Goal: Task Accomplishment & Management: Use online tool/utility

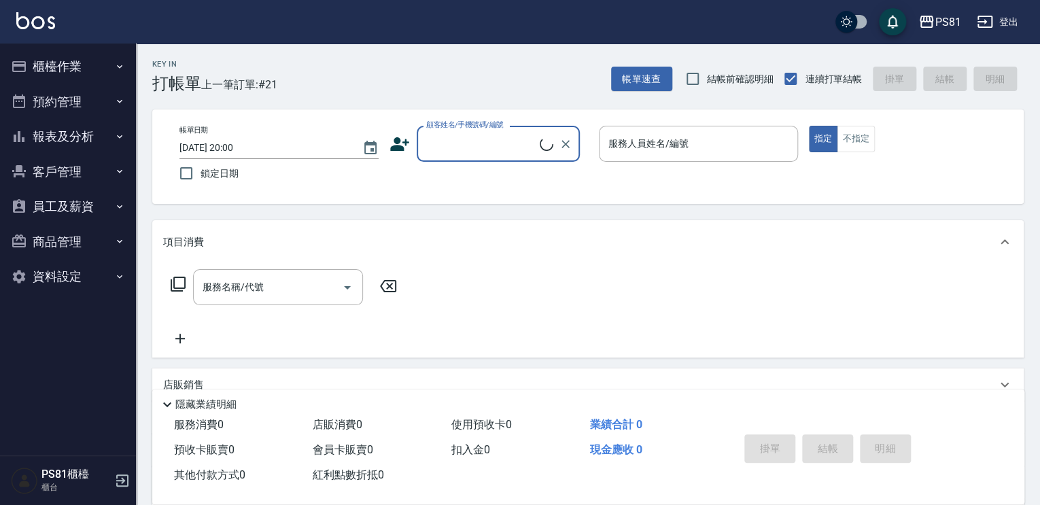
click at [475, 140] on input "顧客姓名/手機號碼/編號" at bounding box center [481, 144] width 117 height 24
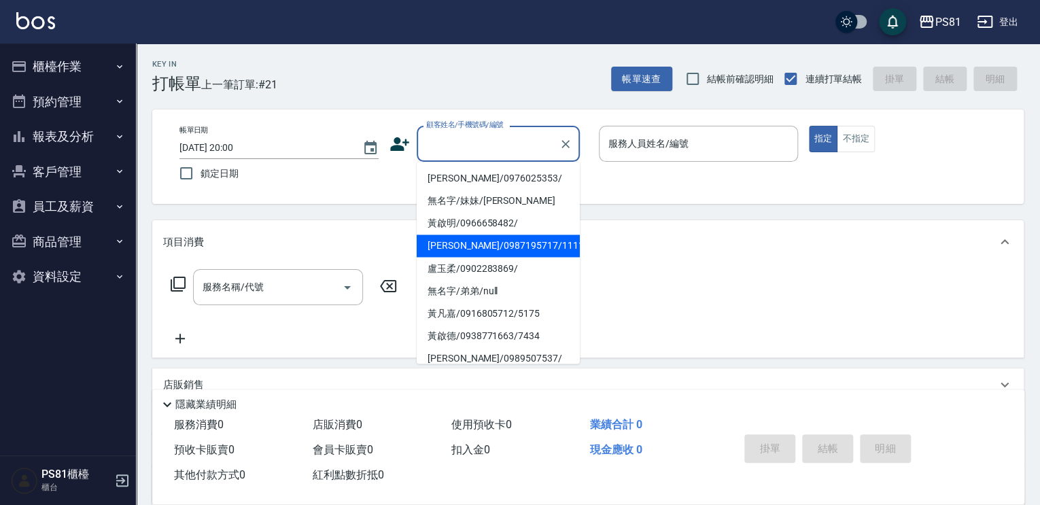
click at [473, 237] on li "[PERSON_NAME]/0987195717/111111" at bounding box center [498, 245] width 163 height 22
type input "[PERSON_NAME]/0987195717/111111"
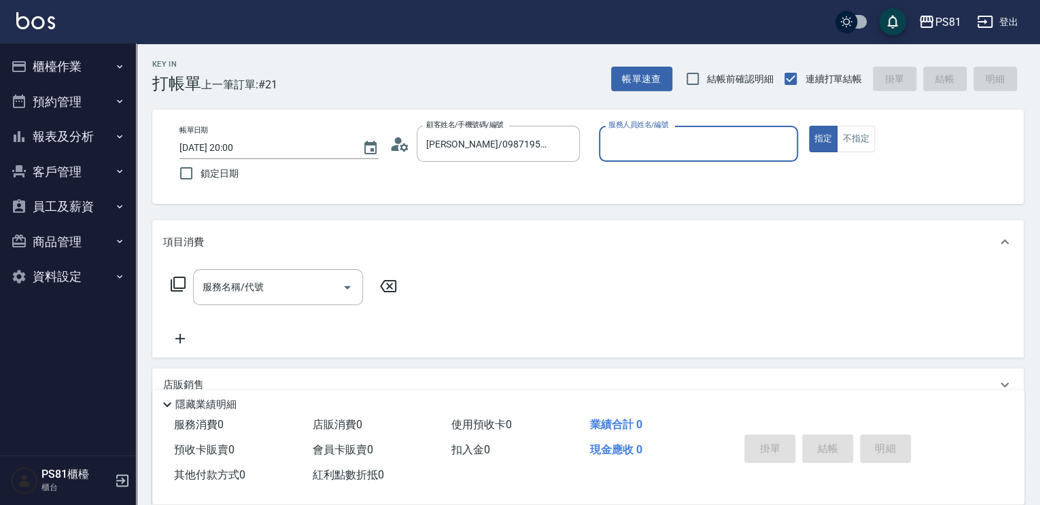
click at [632, 140] on input "服務人員姓名/編號" at bounding box center [698, 144] width 187 height 24
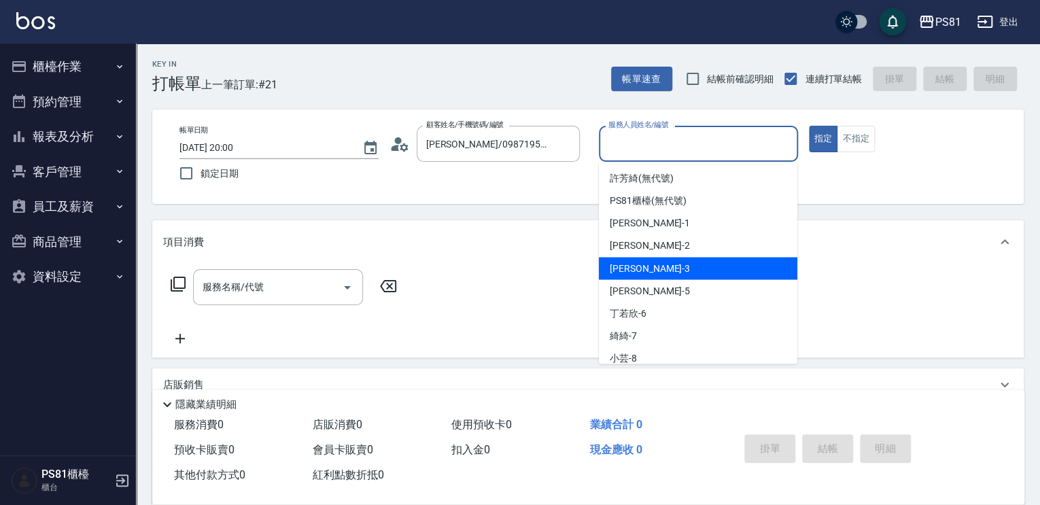
click at [627, 266] on span "[PERSON_NAME] -3" at bounding box center [650, 268] width 80 height 14
type input "[PERSON_NAME]-3"
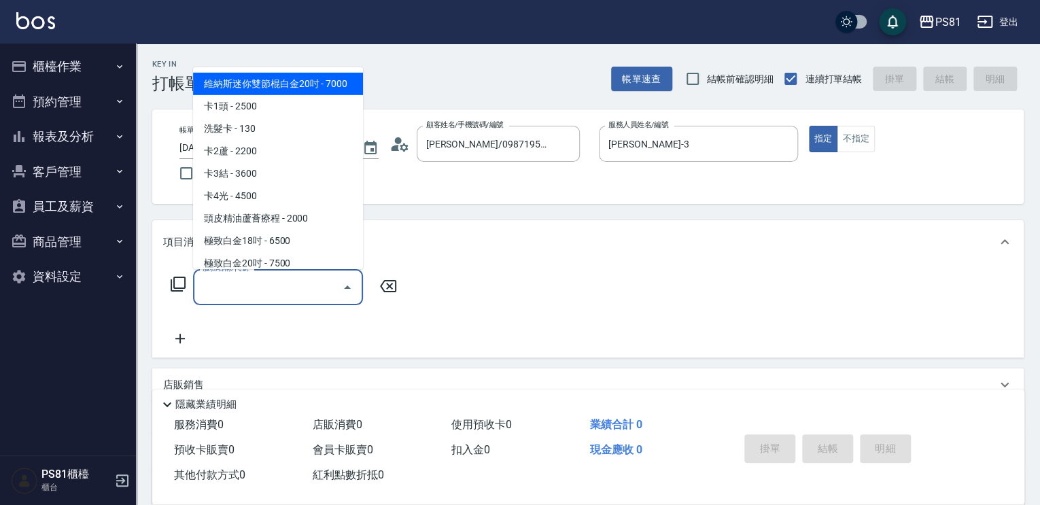
click at [248, 284] on input "服務名稱/代號" at bounding box center [267, 287] width 137 height 24
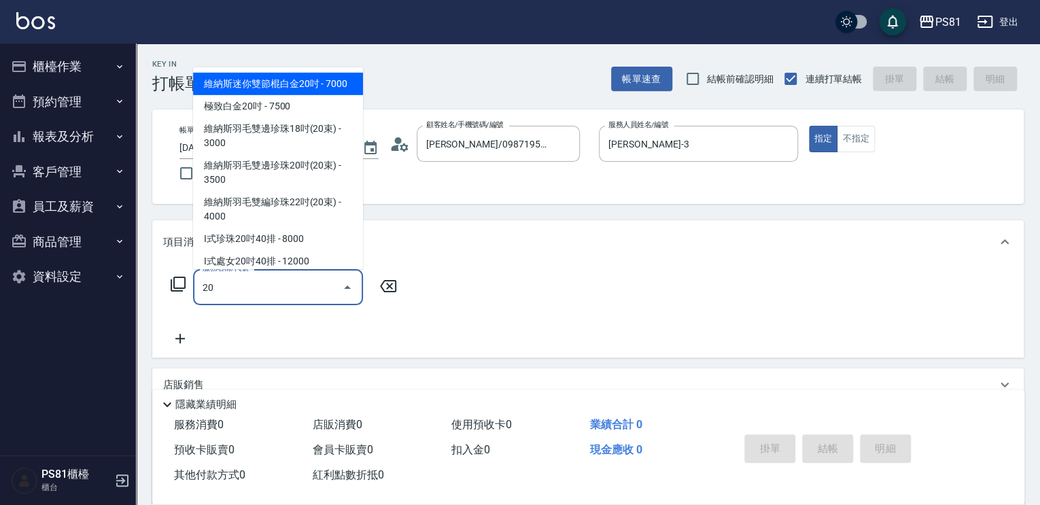
type input "201"
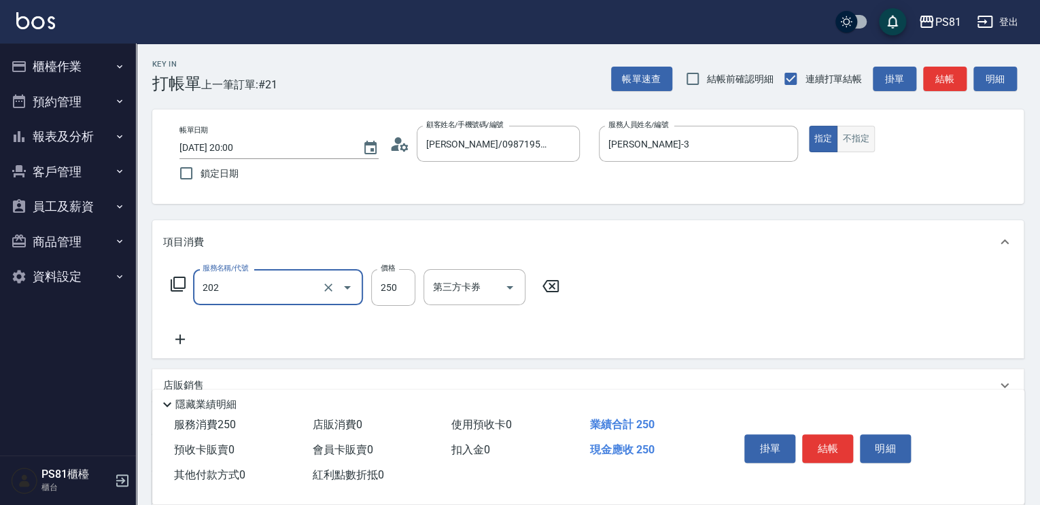
type input "單剪250(202)"
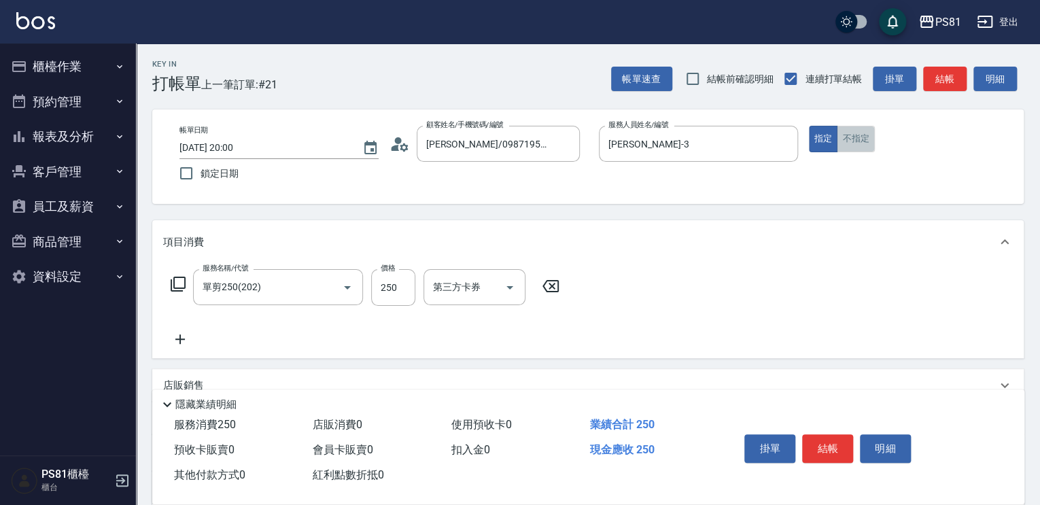
click at [862, 137] on button "不指定" at bounding box center [856, 139] width 38 height 27
click at [821, 446] on button "結帳" at bounding box center [827, 448] width 51 height 29
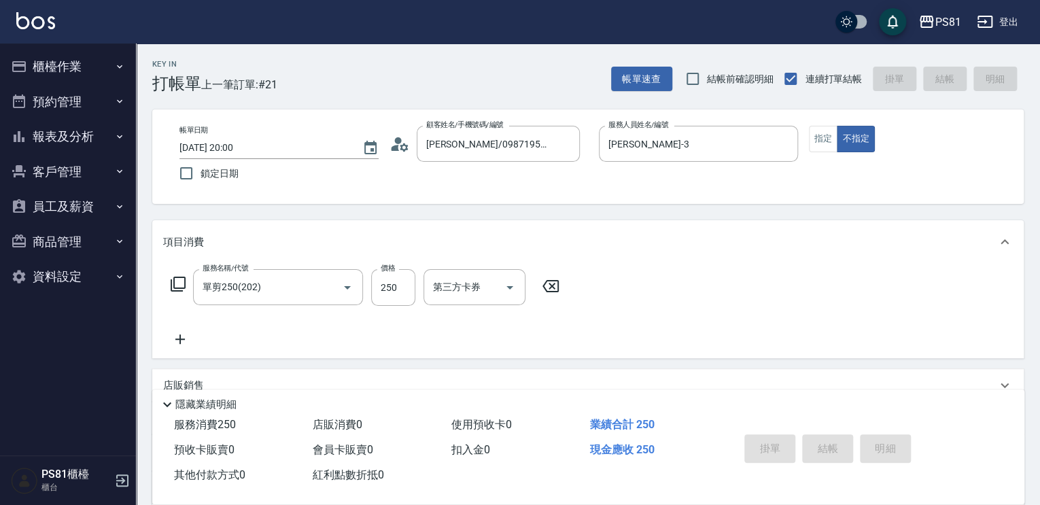
type input "[DATE] 20:01"
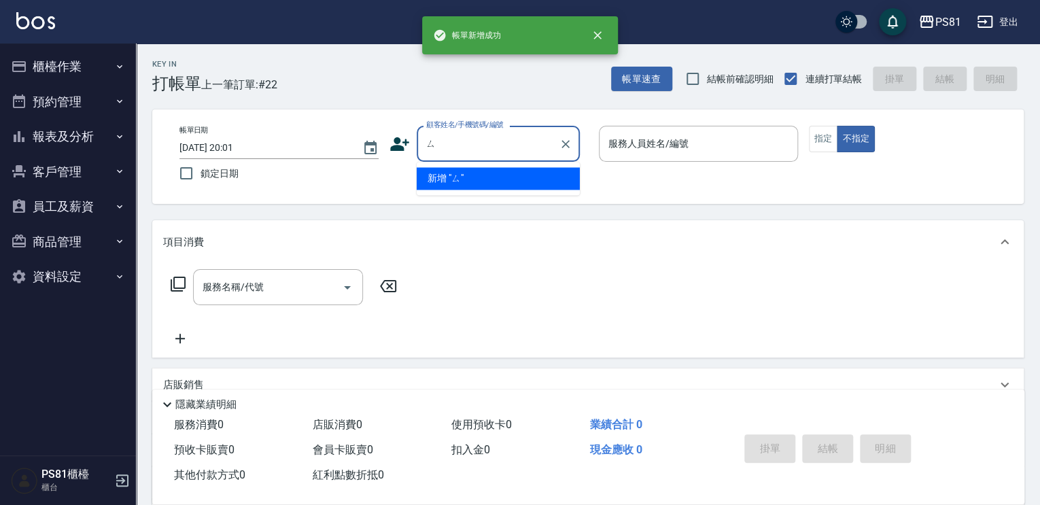
type input "ㄙㄨ"
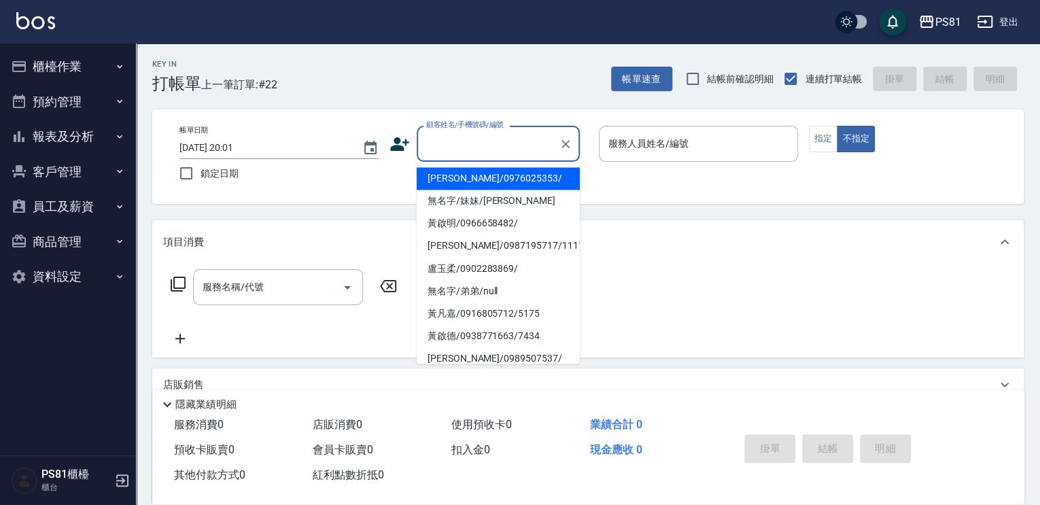
click at [459, 181] on li "[PERSON_NAME]/0976025353/" at bounding box center [498, 178] width 163 height 22
type input "[PERSON_NAME]/0976025353/"
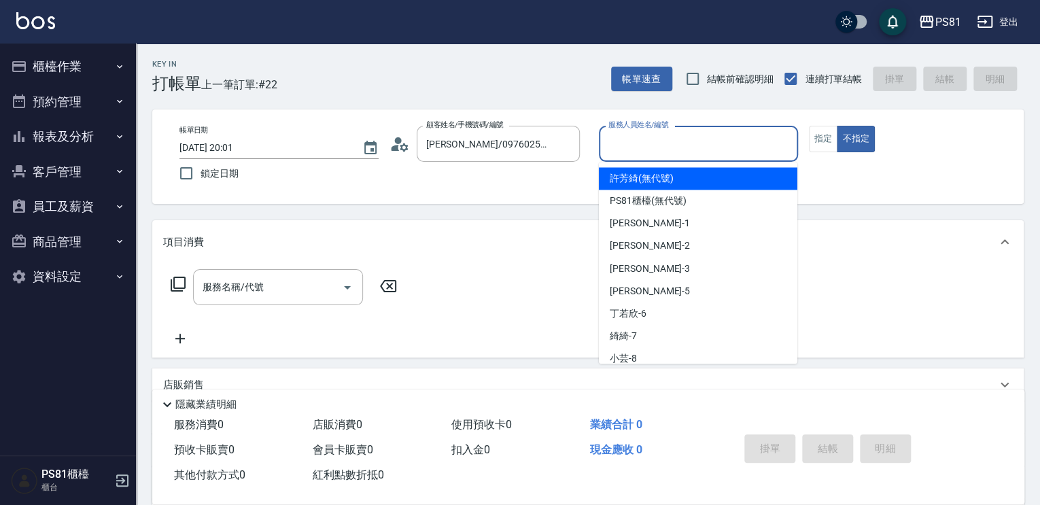
click at [729, 154] on input "服務人員姓名/編號" at bounding box center [698, 144] width 187 height 24
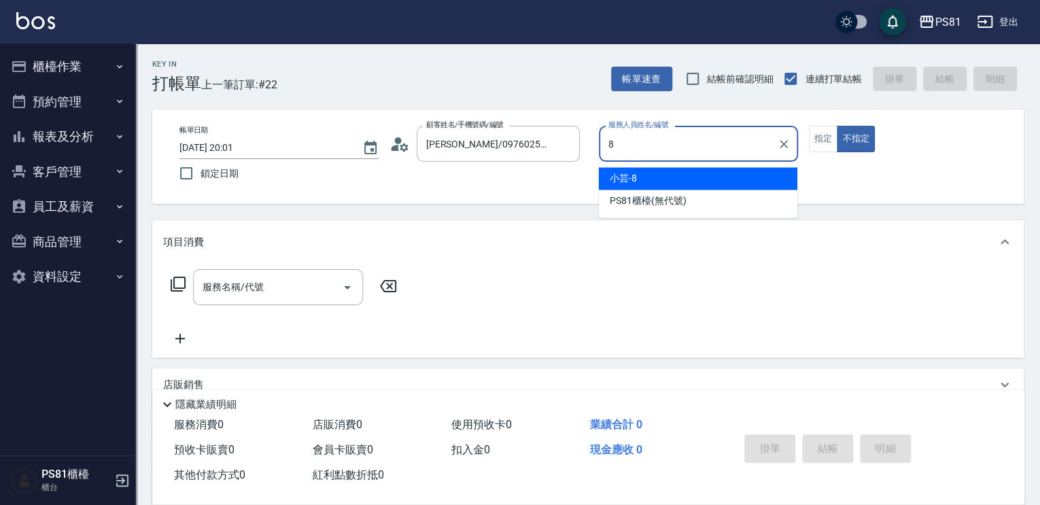
type input "小芸-8"
type button "false"
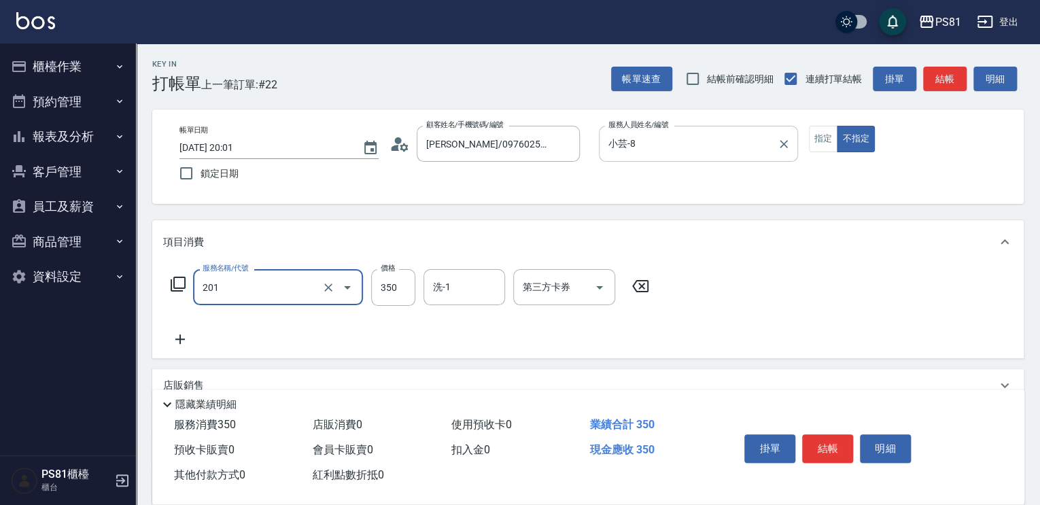
type input "洗剪350(201)"
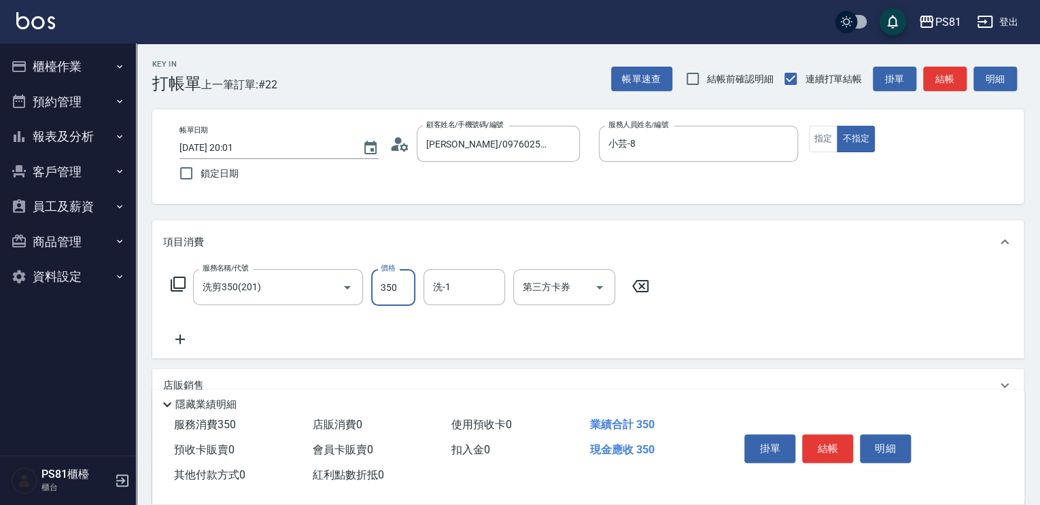
click at [825, 437] on button "結帳" at bounding box center [827, 448] width 51 height 29
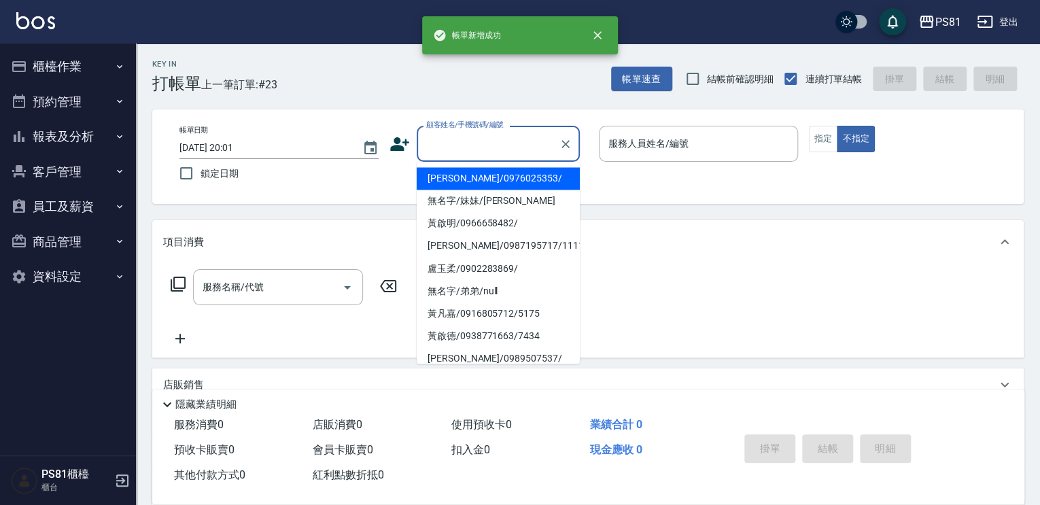
click at [494, 150] on input "顧客姓名/手機號碼/編號" at bounding box center [488, 144] width 130 height 24
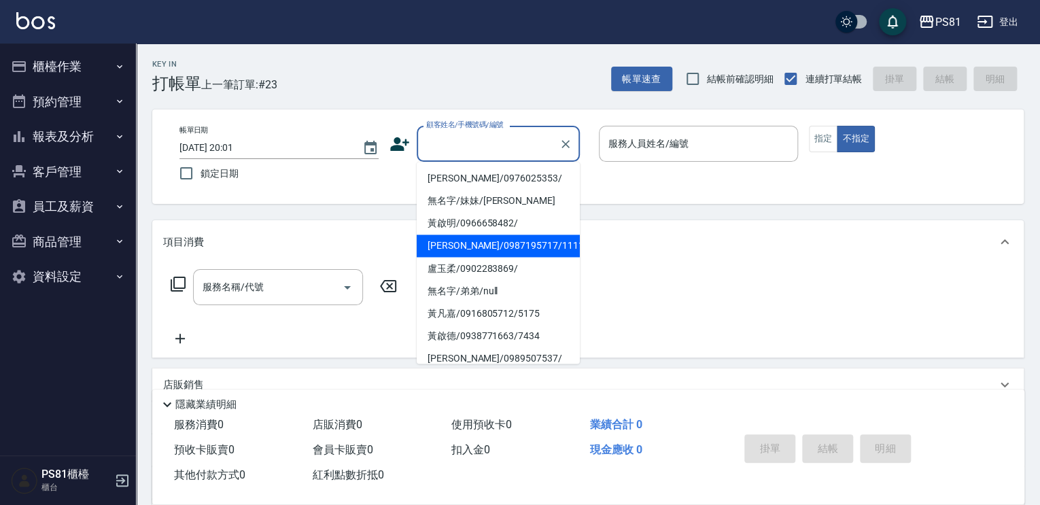
click at [500, 247] on li "[PERSON_NAME]/0987195717/111111" at bounding box center [498, 245] width 163 height 22
type input "[PERSON_NAME]/0987195717/111111"
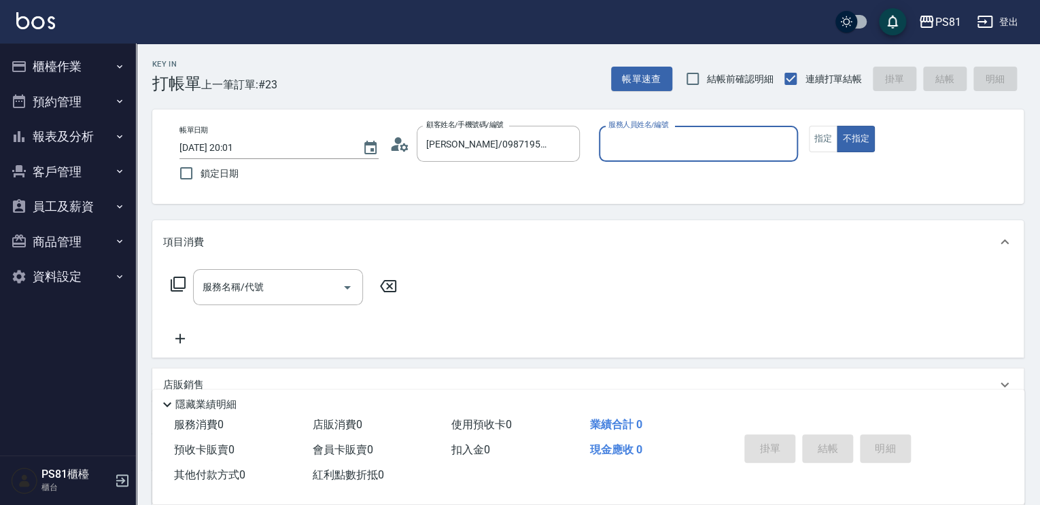
drag, startPoint x: 832, startPoint y: 141, endPoint x: 785, endPoint y: 147, distance: 47.3
click at [818, 141] on button "指定" at bounding box center [823, 139] width 29 height 27
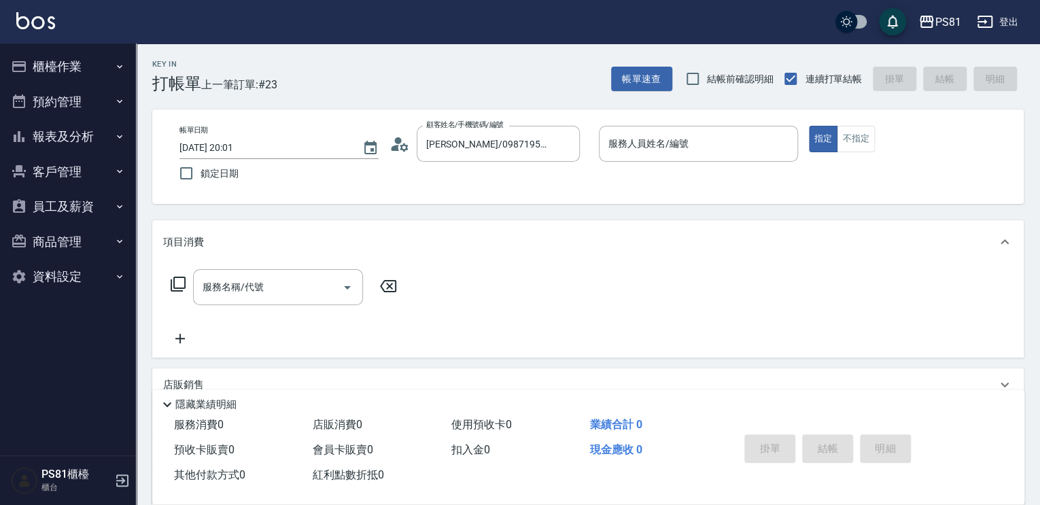
drag, startPoint x: 726, startPoint y: 163, endPoint x: 692, endPoint y: 181, distance: 38.6
click at [713, 172] on p at bounding box center [698, 169] width 199 height 14
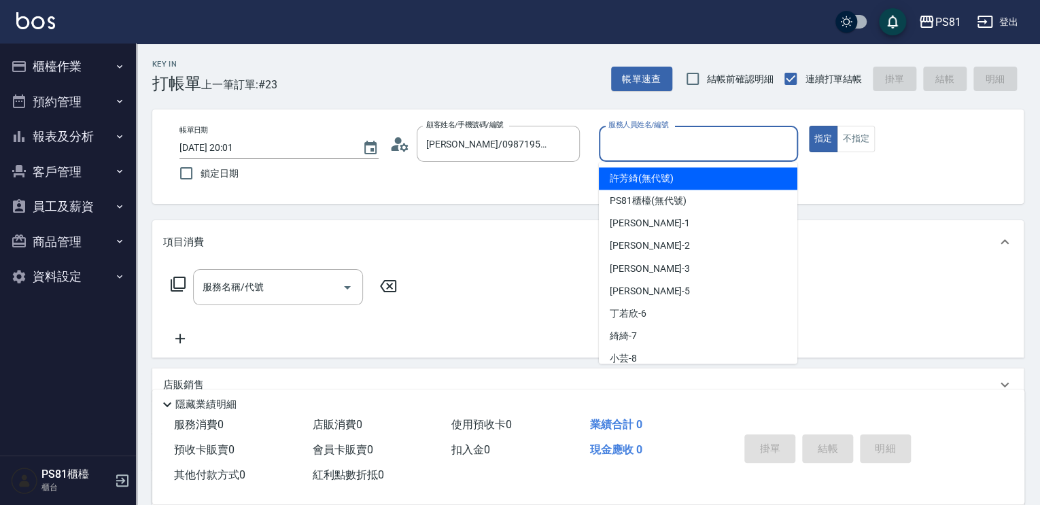
drag, startPoint x: 669, startPoint y: 147, endPoint x: 646, endPoint y: 202, distance: 59.7
click at [667, 148] on input "服務人員姓名/編號" at bounding box center [698, 144] width 187 height 24
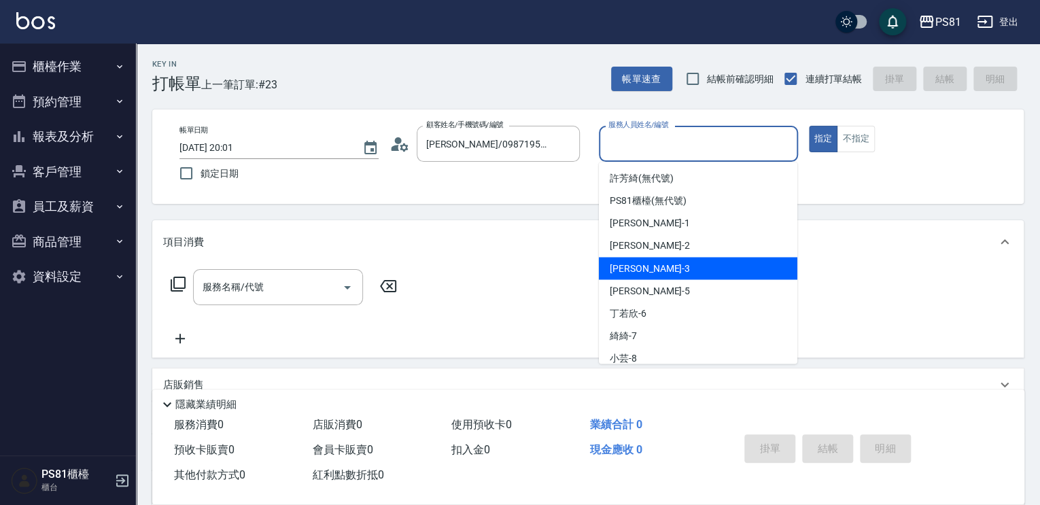
click at [641, 266] on div "[PERSON_NAME] -3" at bounding box center [698, 268] width 198 height 22
type input "[PERSON_NAME]-3"
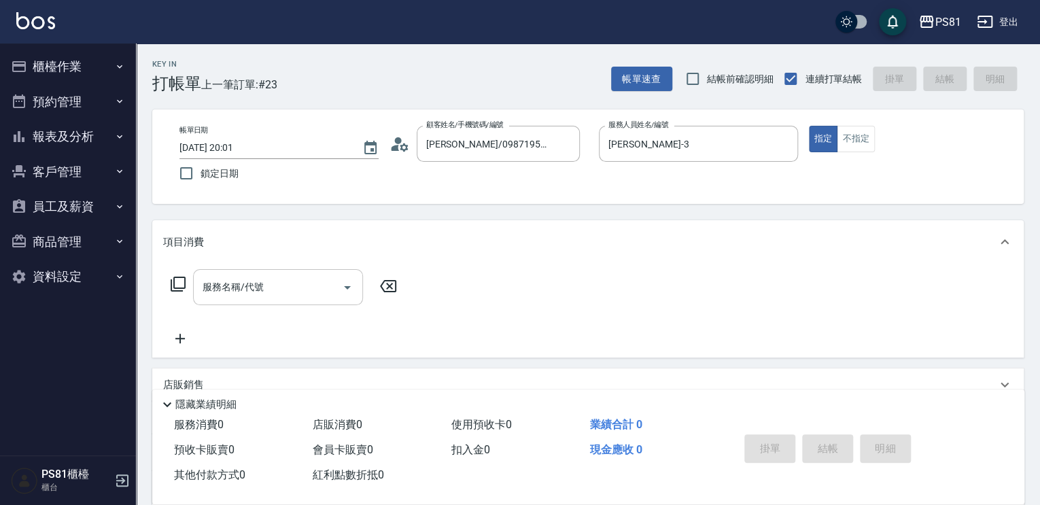
drag, startPoint x: 237, startPoint y: 262, endPoint x: 243, endPoint y: 283, distance: 22.6
click at [245, 282] on div "項目消費 服務名稱/代號 服務名稱/代號" at bounding box center [587, 288] width 871 height 137
click at [243, 283] on input "服務名稱/代號" at bounding box center [267, 287] width 137 height 24
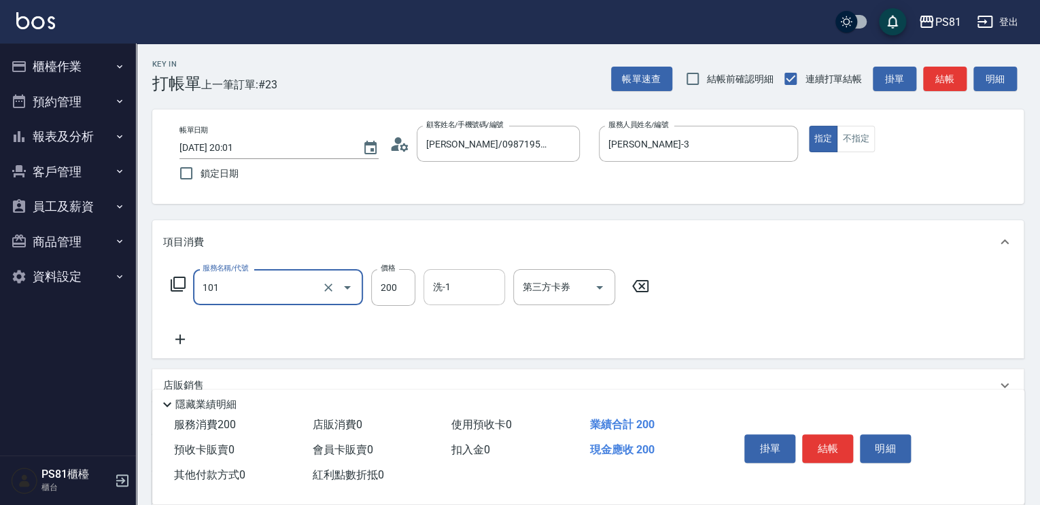
type input "一般洗髮(101)"
click at [448, 297] on input "洗-1" at bounding box center [463, 287] width 69 height 24
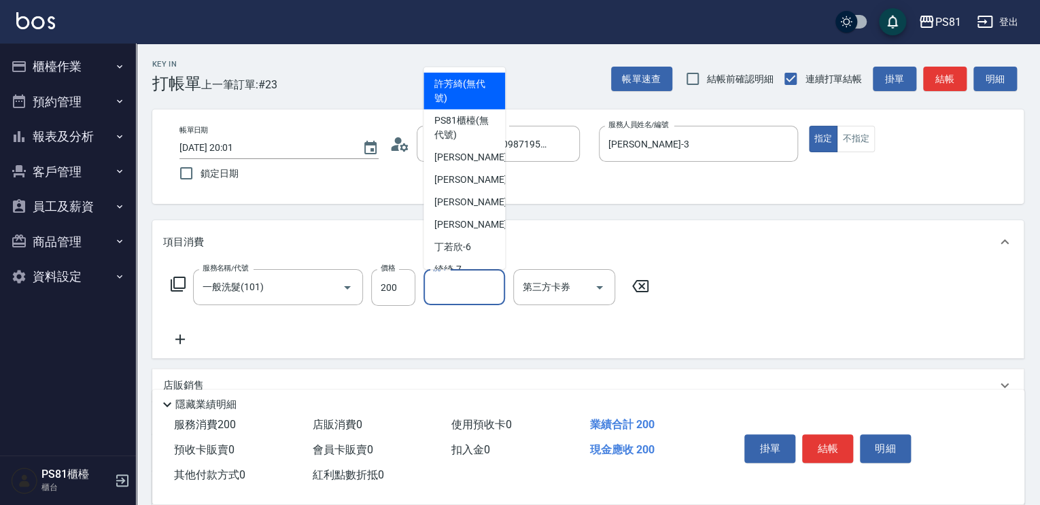
type input "2"
click at [822, 453] on button "結帳" at bounding box center [827, 448] width 51 height 29
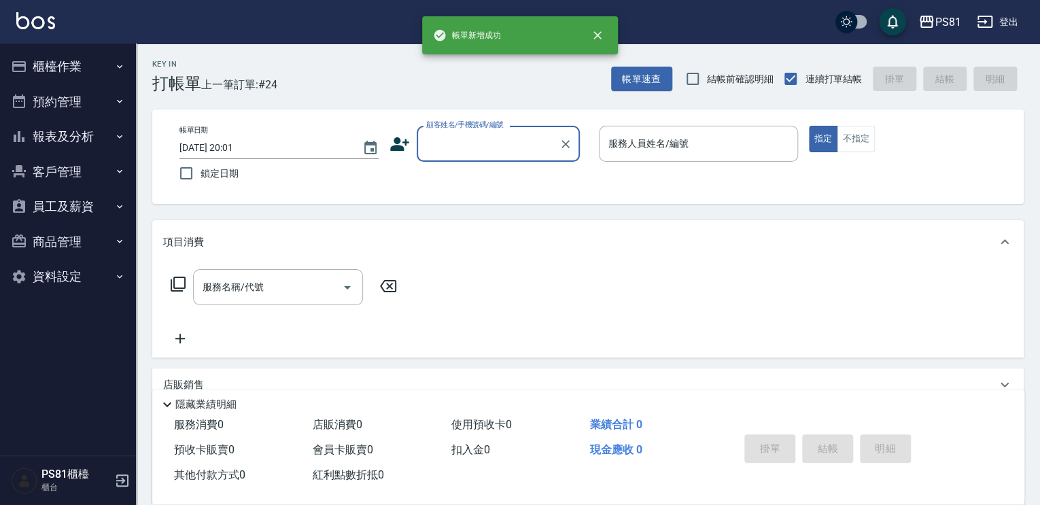
click at [468, 141] on input "顧客姓名/手機號碼/編號" at bounding box center [488, 144] width 130 height 24
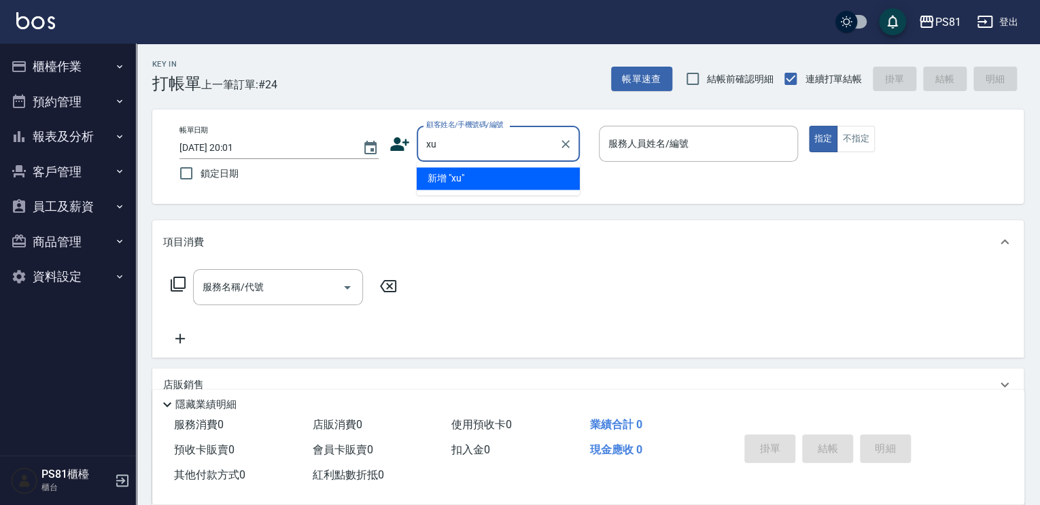
type input "x"
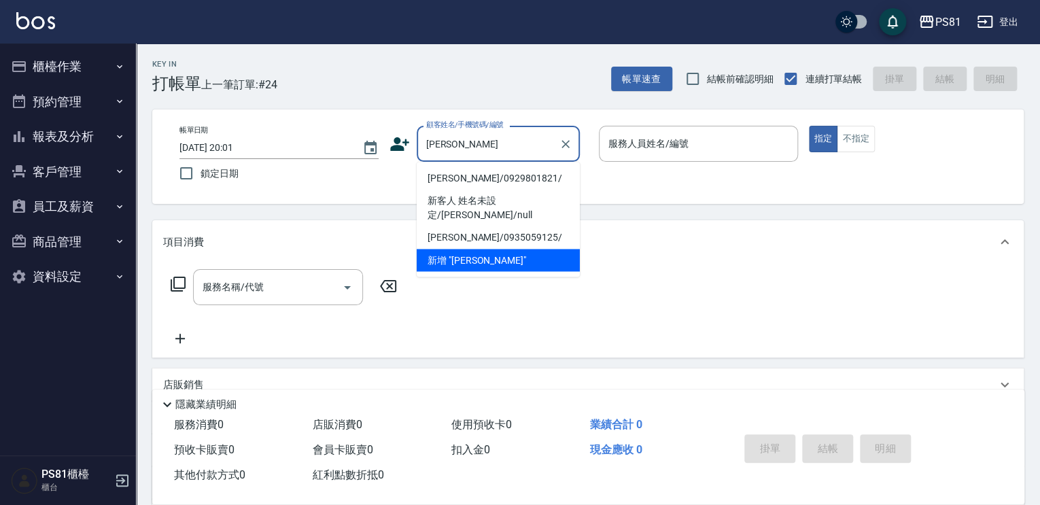
click at [498, 180] on li "[PERSON_NAME]/0929801821/" at bounding box center [498, 178] width 163 height 22
type input "[PERSON_NAME]/0929801821/"
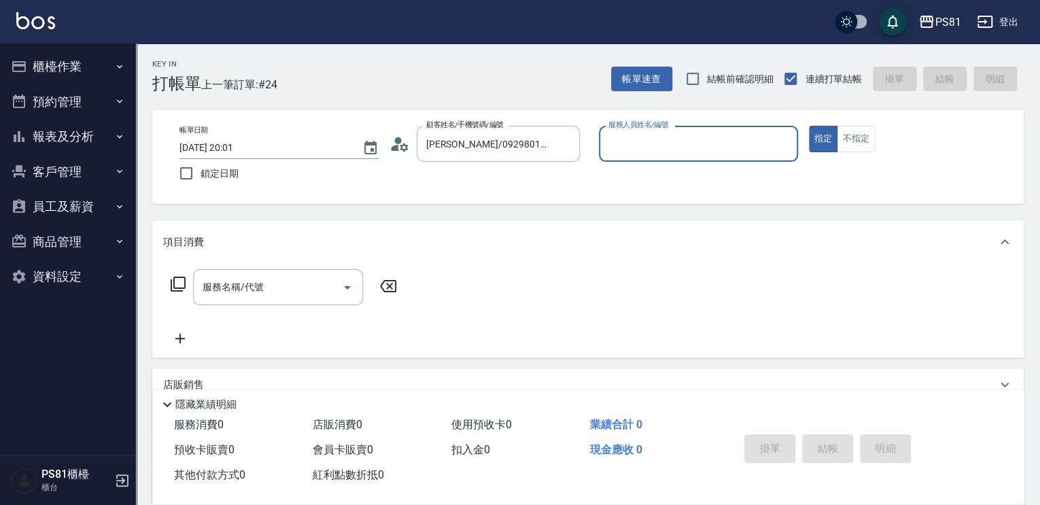
click at [661, 153] on input "服務人員姓名/編號" at bounding box center [698, 144] width 187 height 24
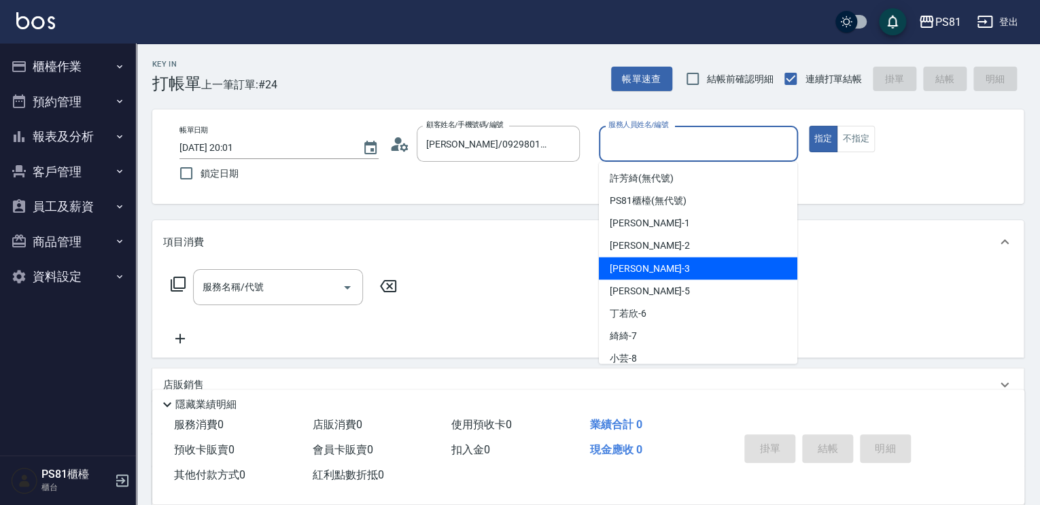
click at [633, 263] on span "[PERSON_NAME] -3" at bounding box center [650, 268] width 80 height 14
type input "[PERSON_NAME]-3"
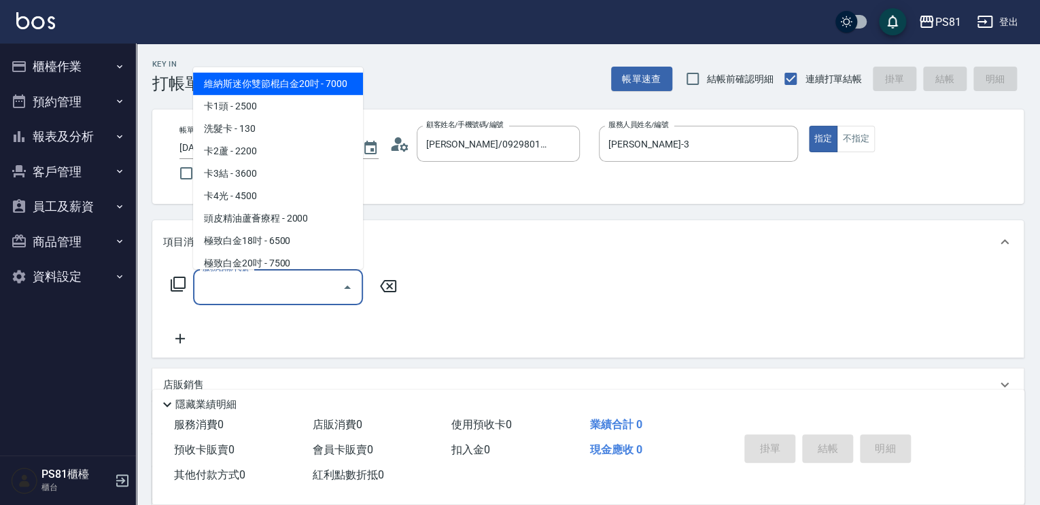
click at [270, 276] on input "服務名稱/代號" at bounding box center [267, 287] width 137 height 24
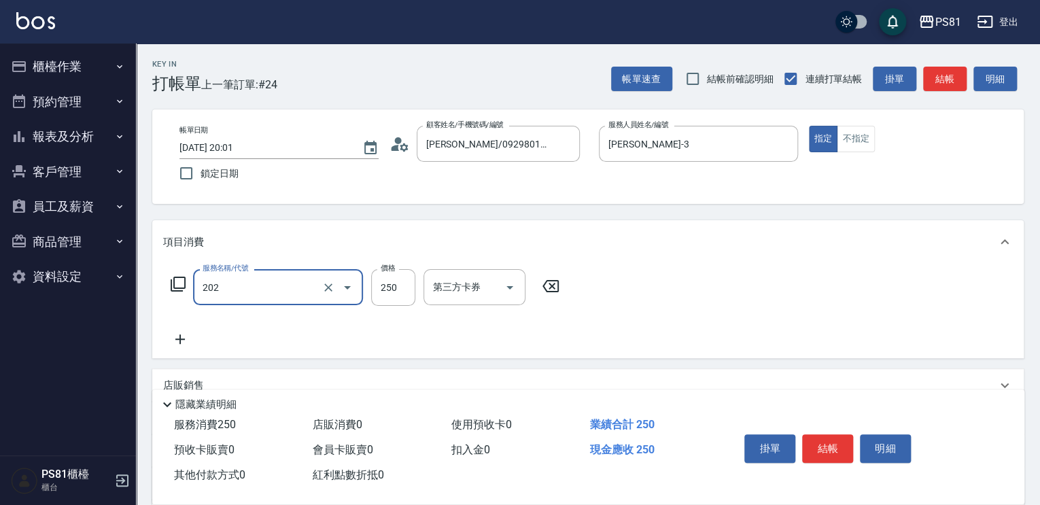
type input "單剪250(202)"
click at [192, 339] on icon at bounding box center [180, 339] width 34 height 16
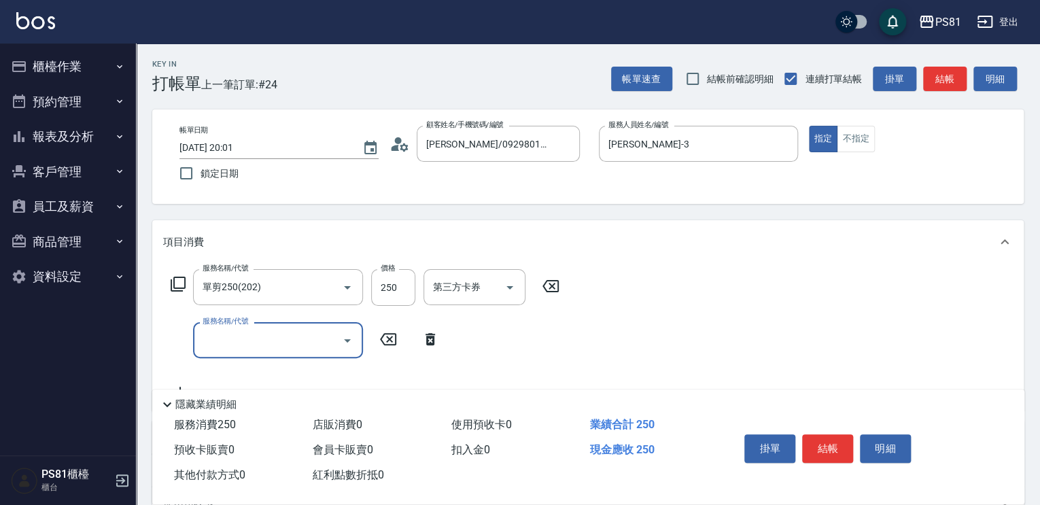
click at [226, 327] on div "服務名稱/代號" at bounding box center [278, 340] width 170 height 36
type input "一般洗髮(101)"
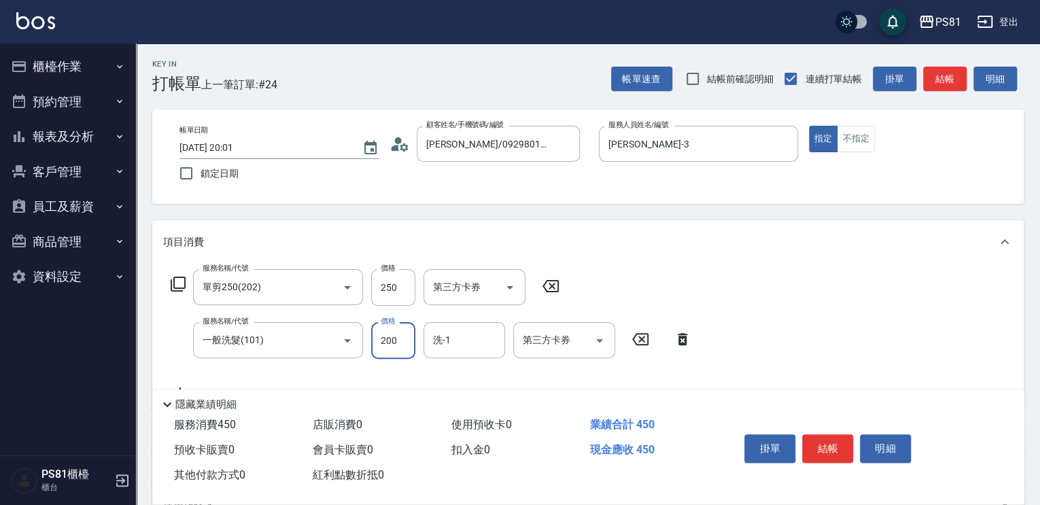
click at [407, 332] on input "200" at bounding box center [393, 340] width 44 height 37
type input "400"
type input "Q比-21"
click at [814, 441] on button "結帳" at bounding box center [827, 448] width 51 height 29
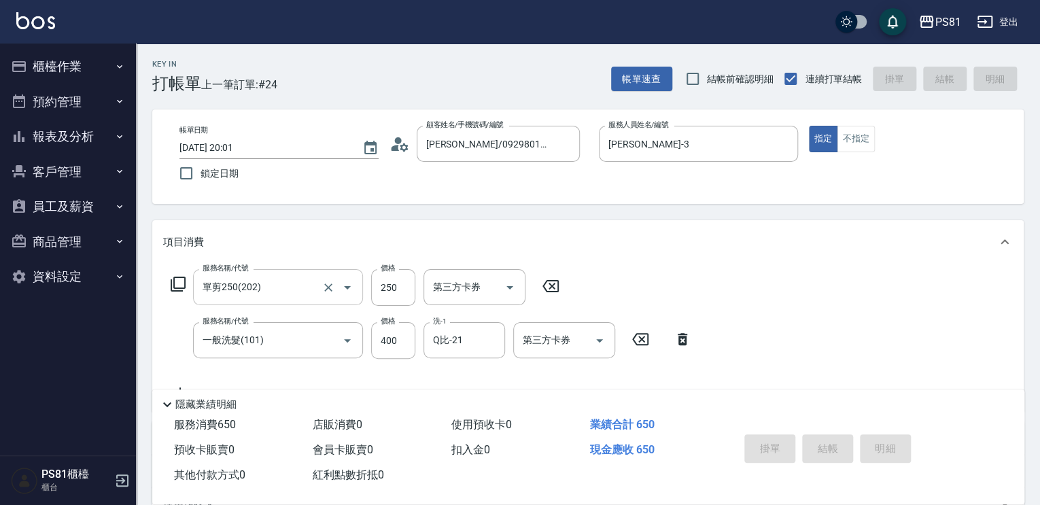
type input "[DATE] 20:02"
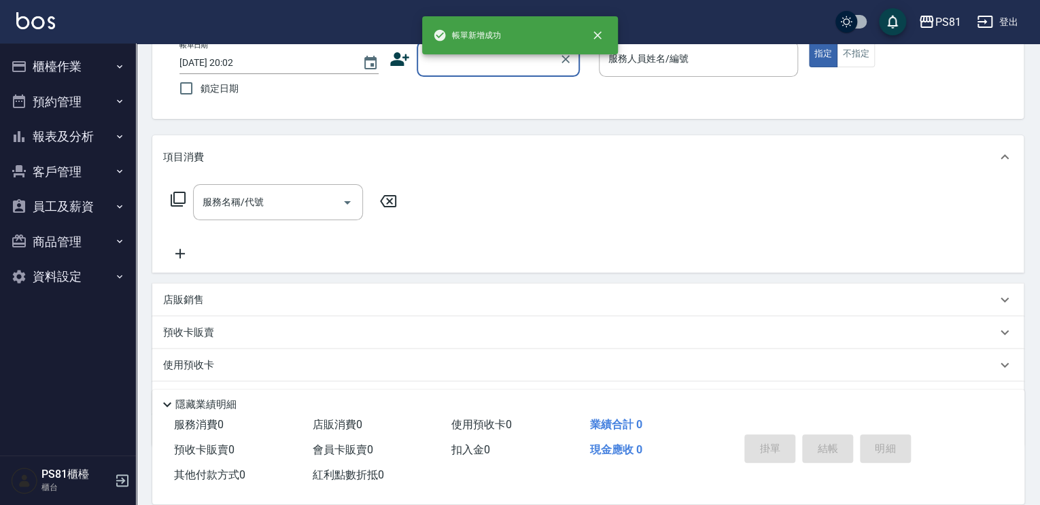
scroll to position [136, 0]
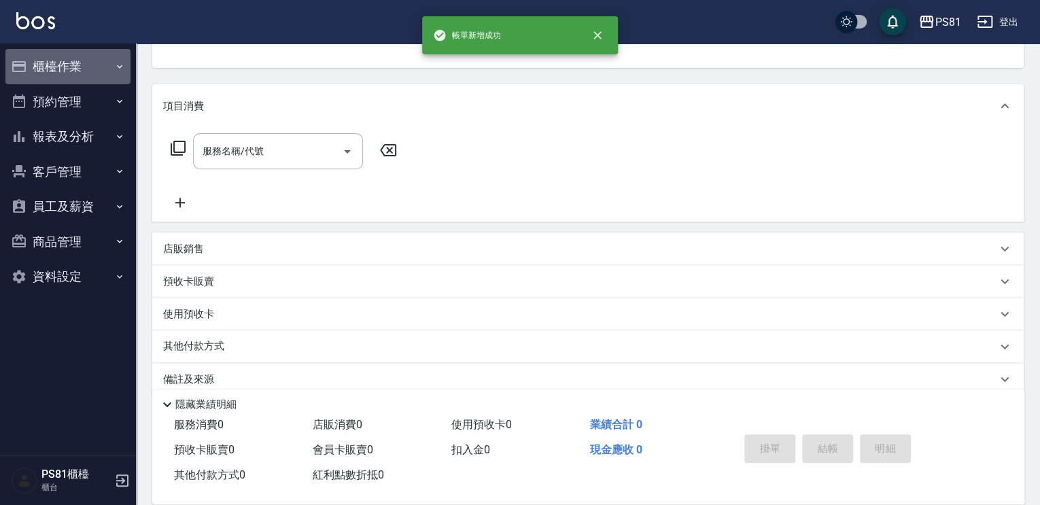
click at [71, 80] on button "櫃檯作業" at bounding box center [67, 66] width 125 height 35
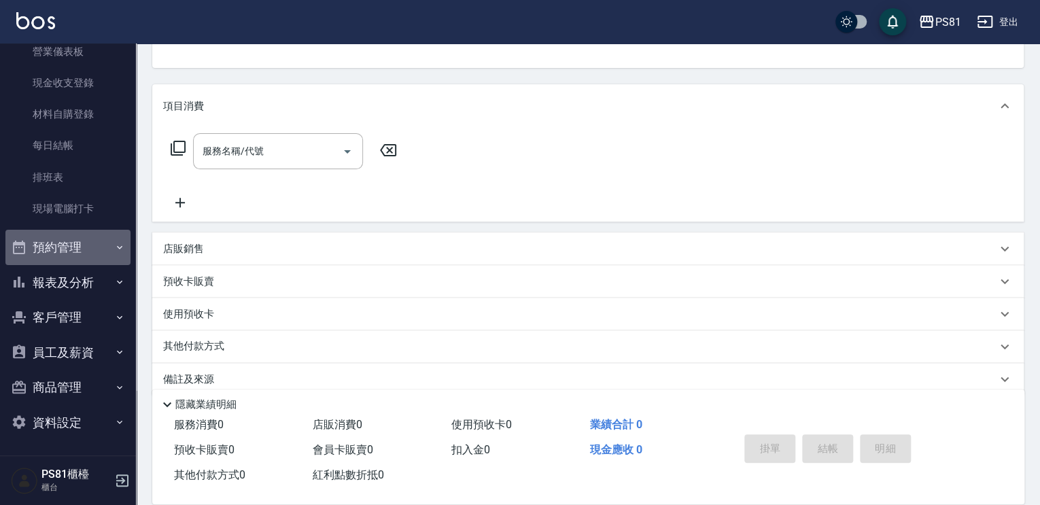
click at [122, 253] on button "預約管理" at bounding box center [67, 247] width 125 height 35
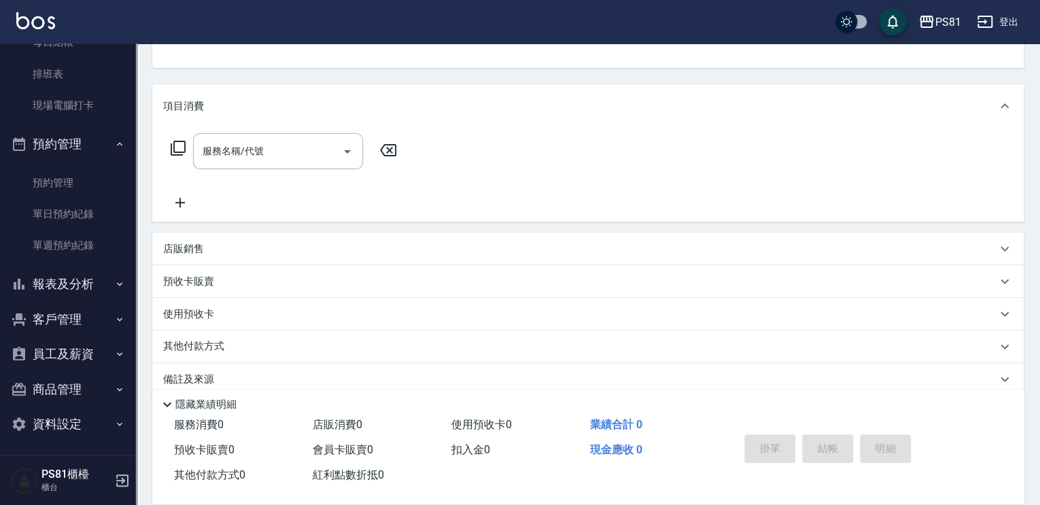
click at [84, 277] on button "報表及分析" at bounding box center [67, 283] width 125 height 35
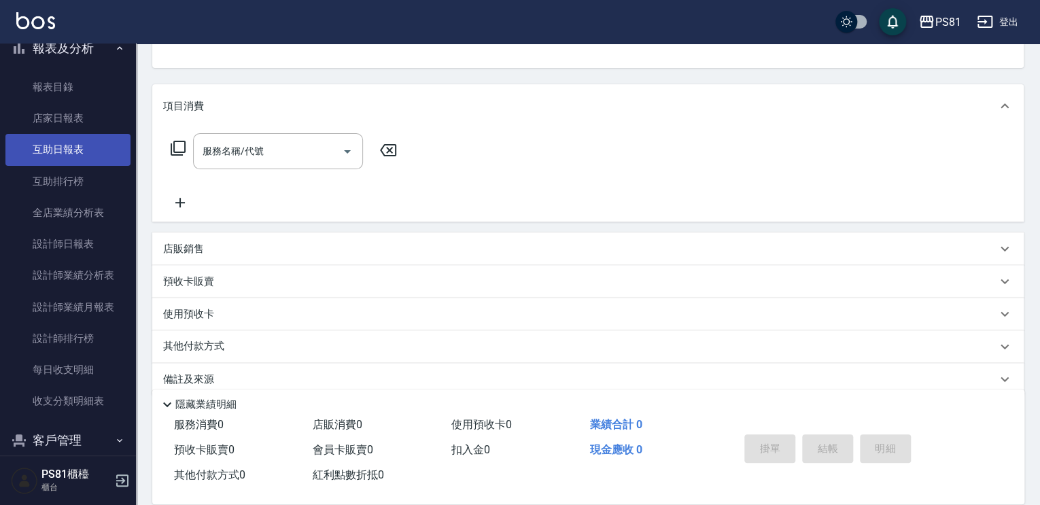
scroll to position [636, 0]
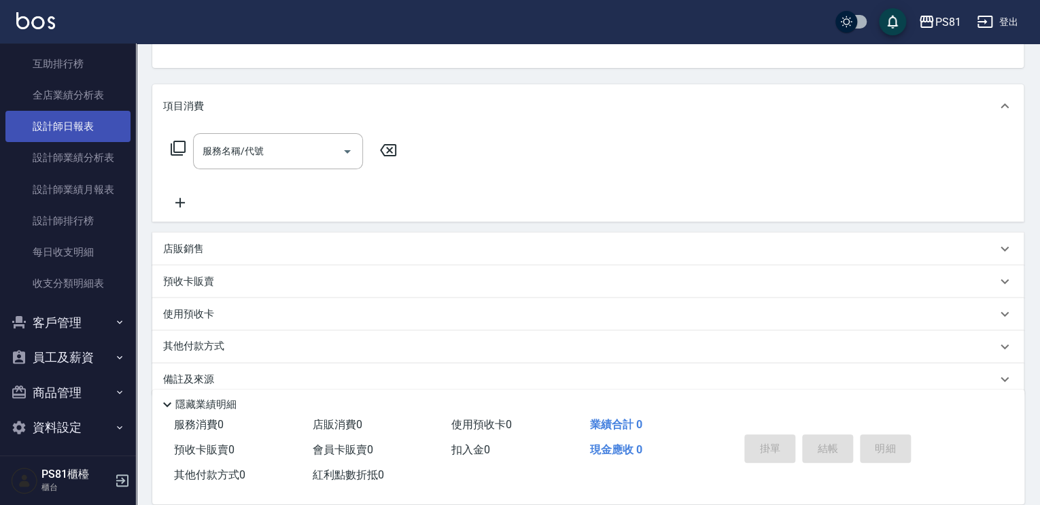
click at [77, 126] on link "設計師日報表" at bounding box center [67, 126] width 125 height 31
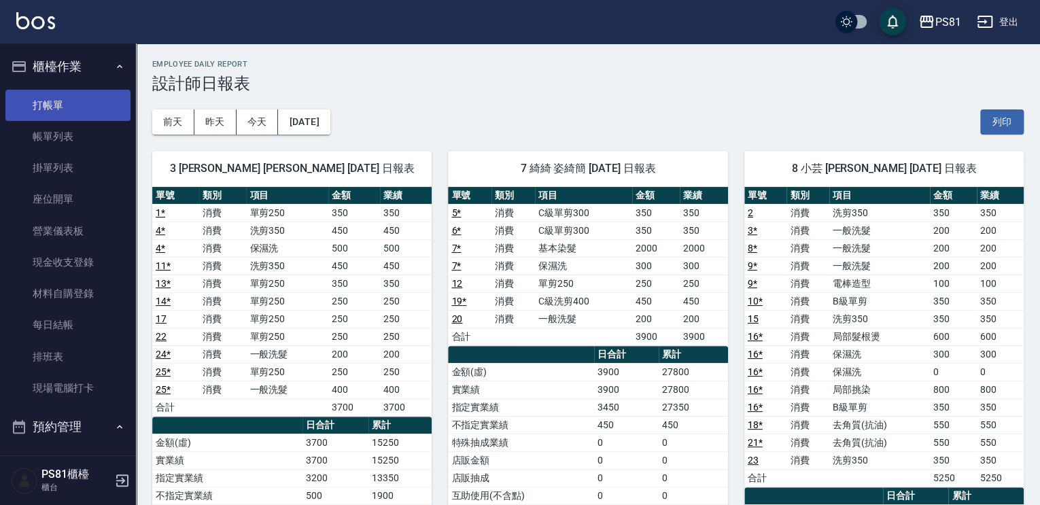
click at [68, 108] on link "打帳單" at bounding box center [67, 105] width 125 height 31
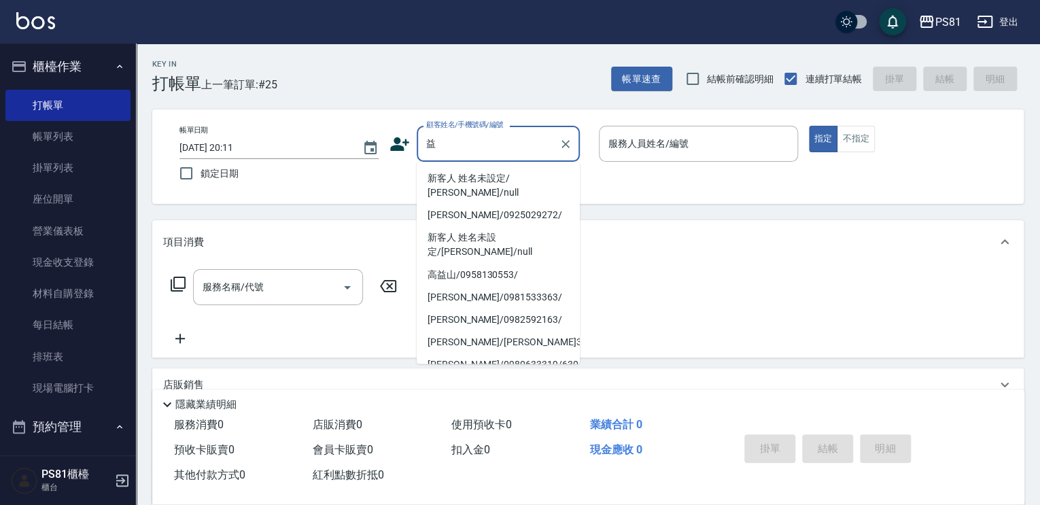
click at [503, 183] on li "新客人 姓名未設定/ [PERSON_NAME]/null" at bounding box center [498, 185] width 163 height 37
type input "新客人 姓名未設定/ [PERSON_NAME]/null"
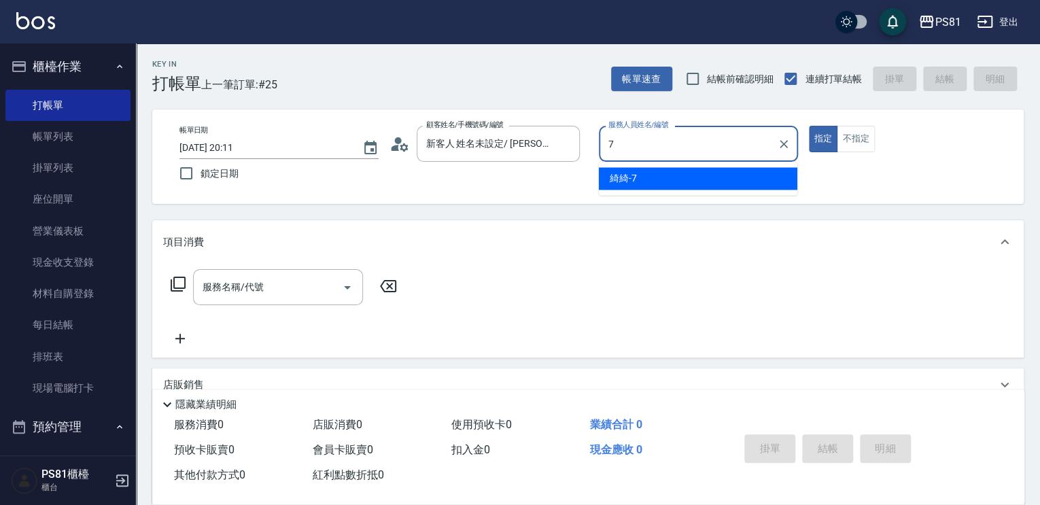
type input "綺綺-7"
type button "true"
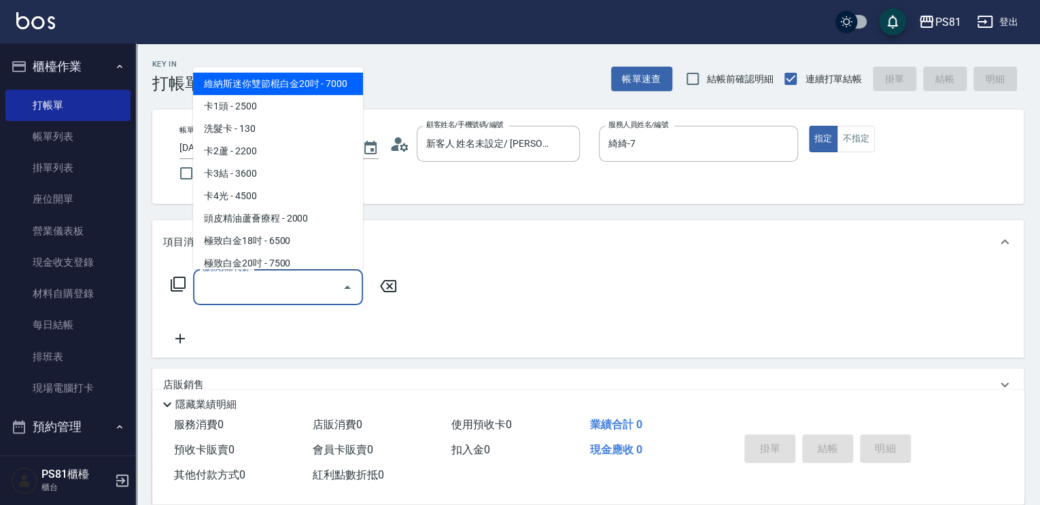
click at [320, 278] on input "服務名稱/代號" at bounding box center [267, 287] width 137 height 24
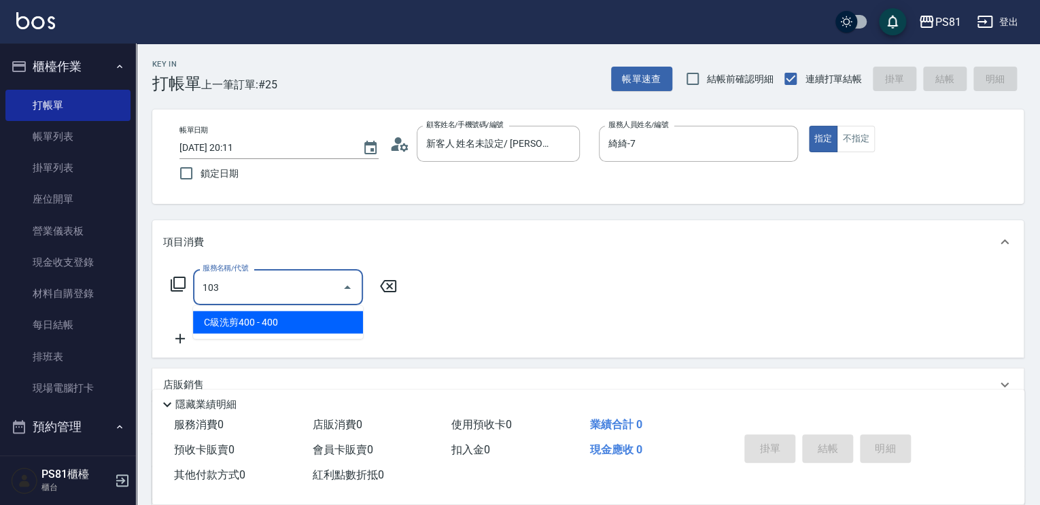
type input "C級洗剪400(103)"
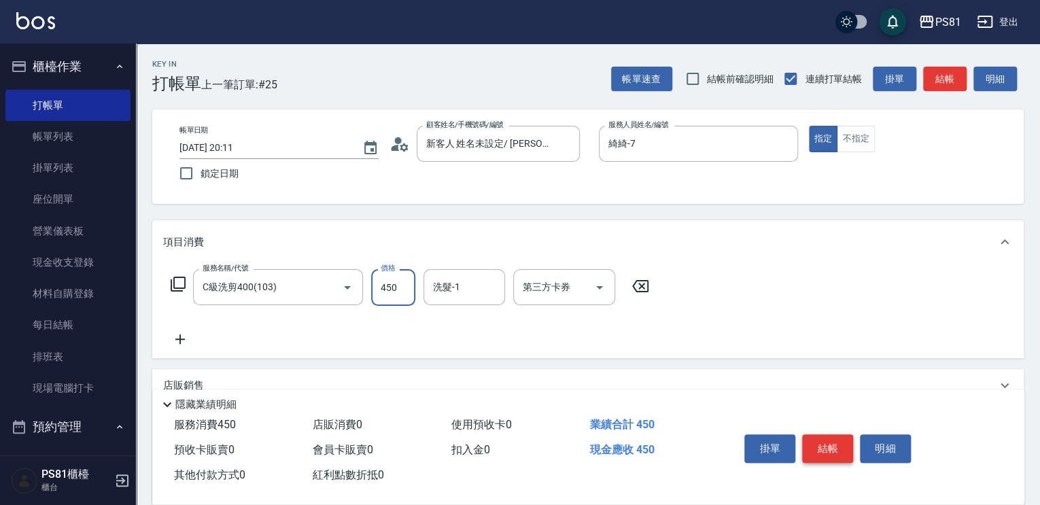
type input "450"
click at [833, 449] on button "結帳" at bounding box center [827, 448] width 51 height 29
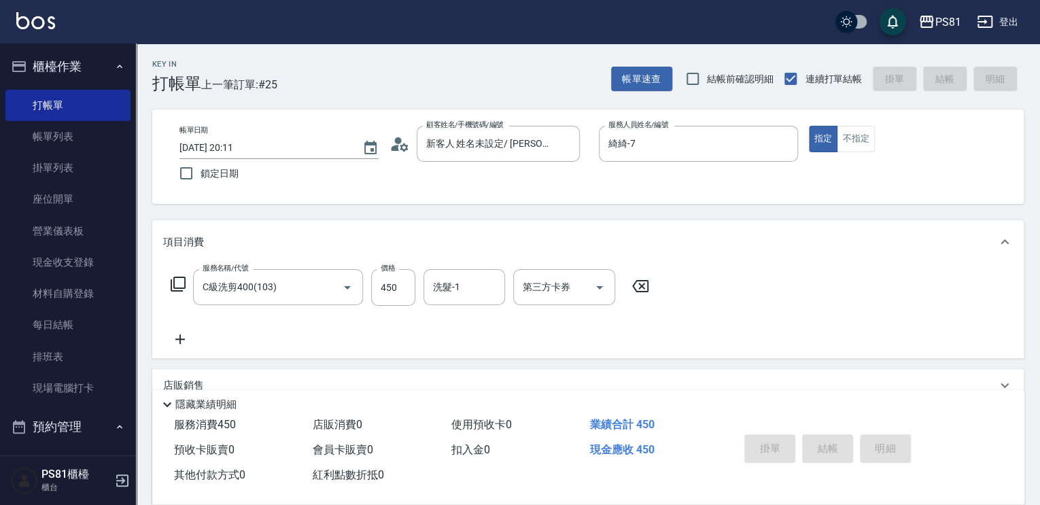
type input "[DATE] 20:12"
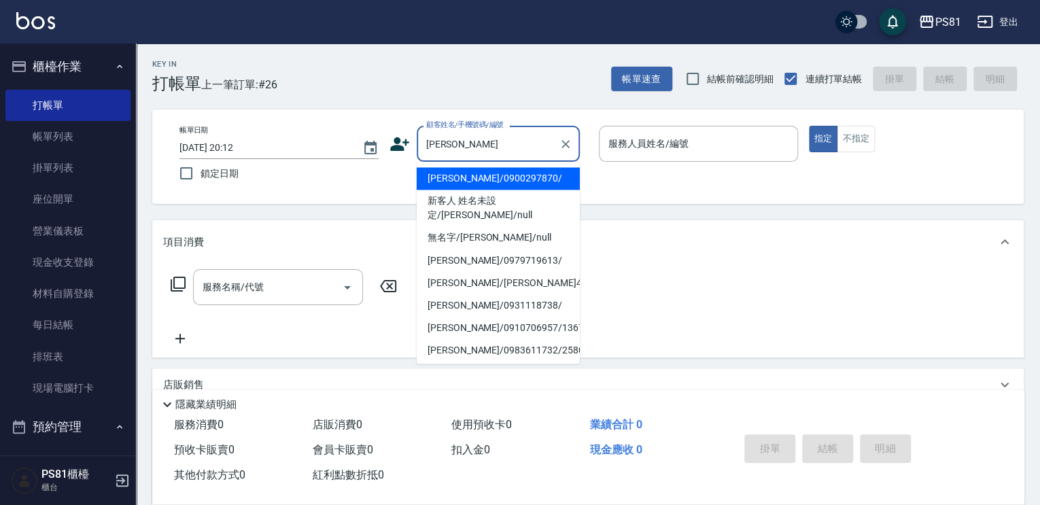
click at [511, 226] on li "無名字/[PERSON_NAME]/null" at bounding box center [498, 237] width 163 height 22
type input "無名字/[PERSON_NAME]/null"
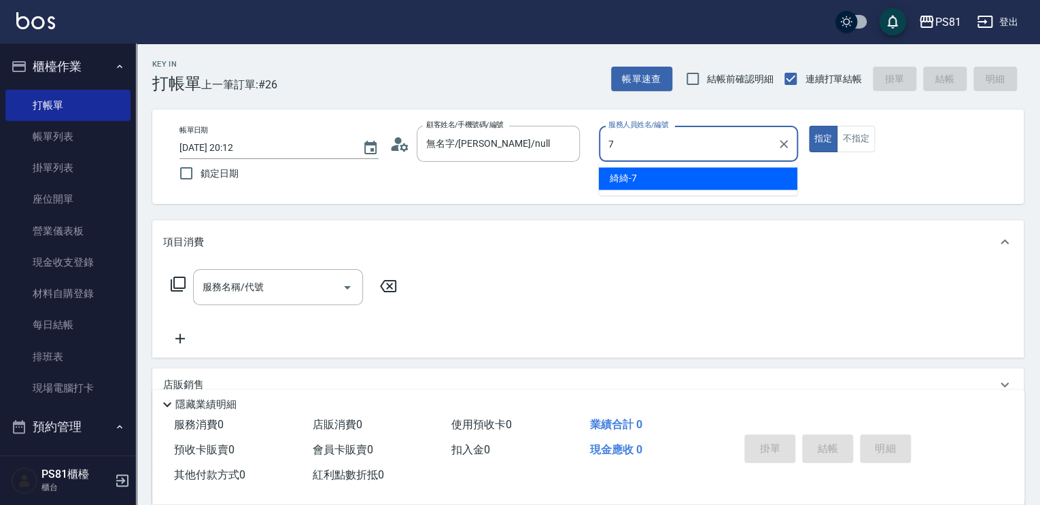
type input "綺綺-7"
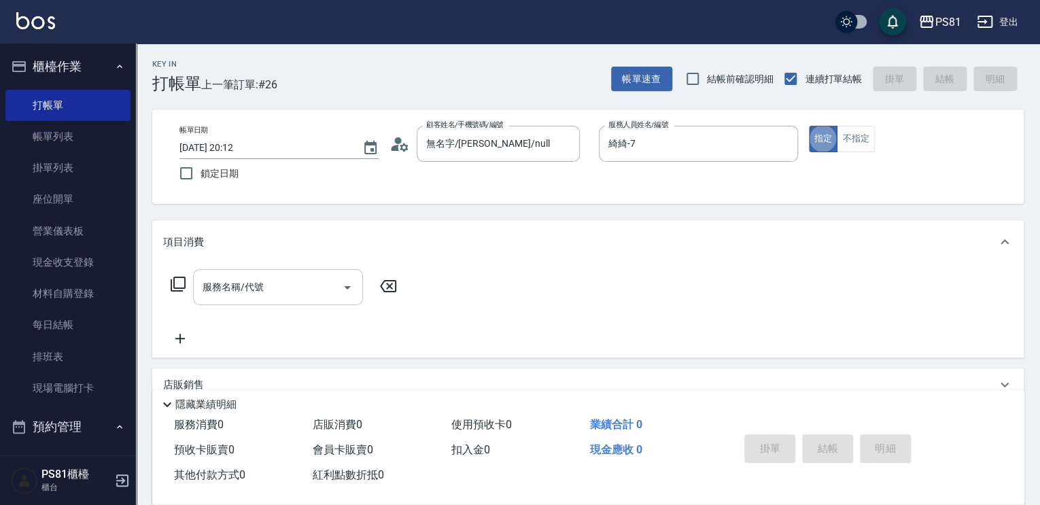
click at [294, 272] on div "服務名稱/代號" at bounding box center [278, 287] width 170 height 36
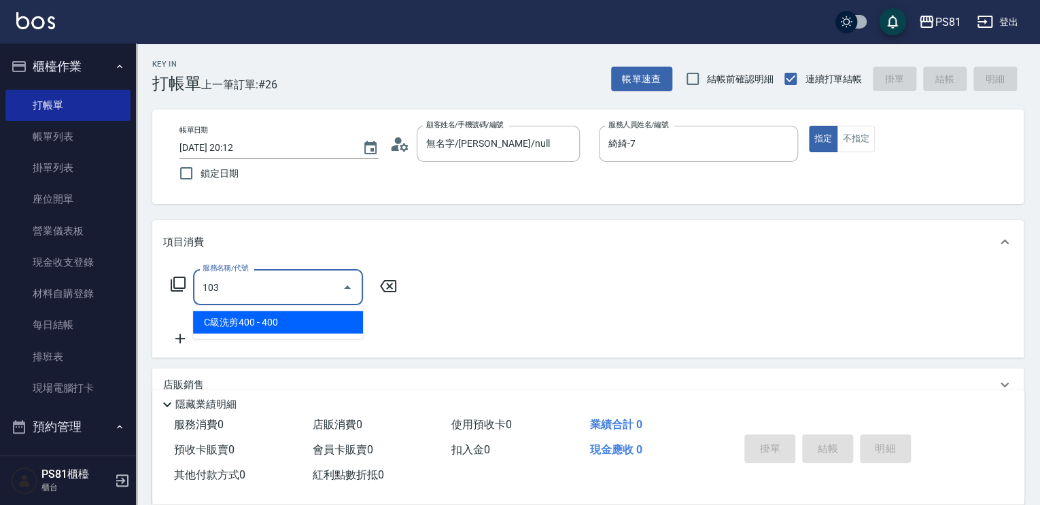
type input "C級洗剪400(103)"
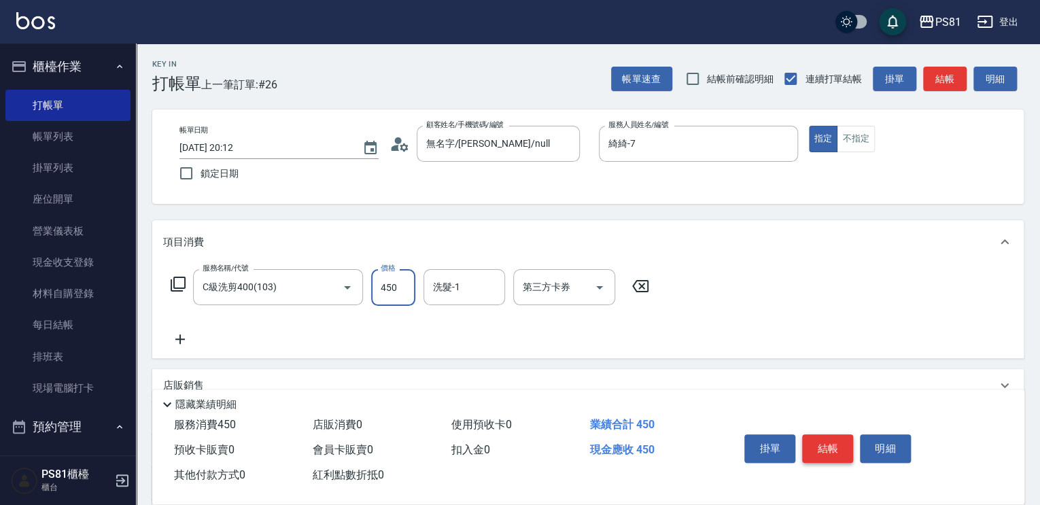
type input "450"
click at [834, 442] on button "結帳" at bounding box center [827, 448] width 51 height 29
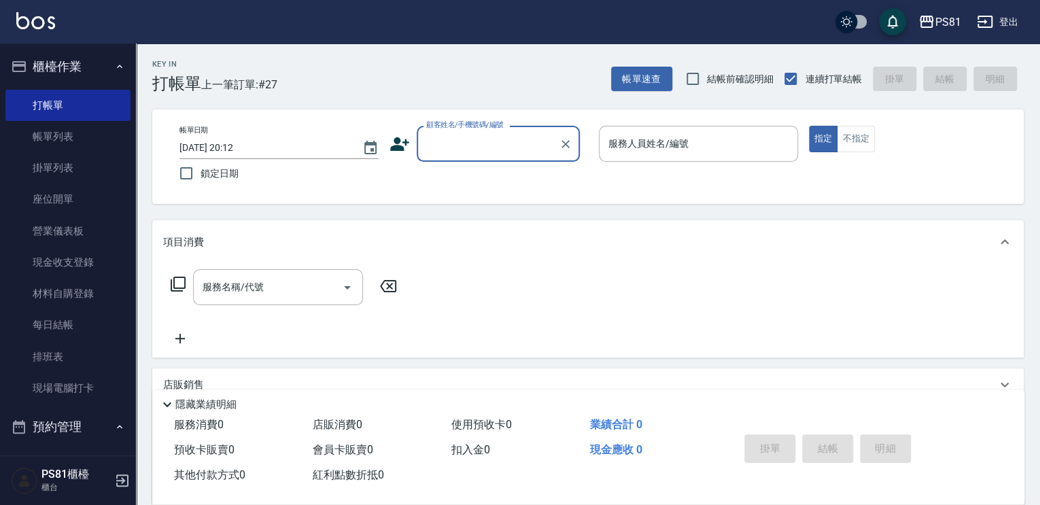
click at [392, 139] on icon at bounding box center [399, 144] width 20 height 20
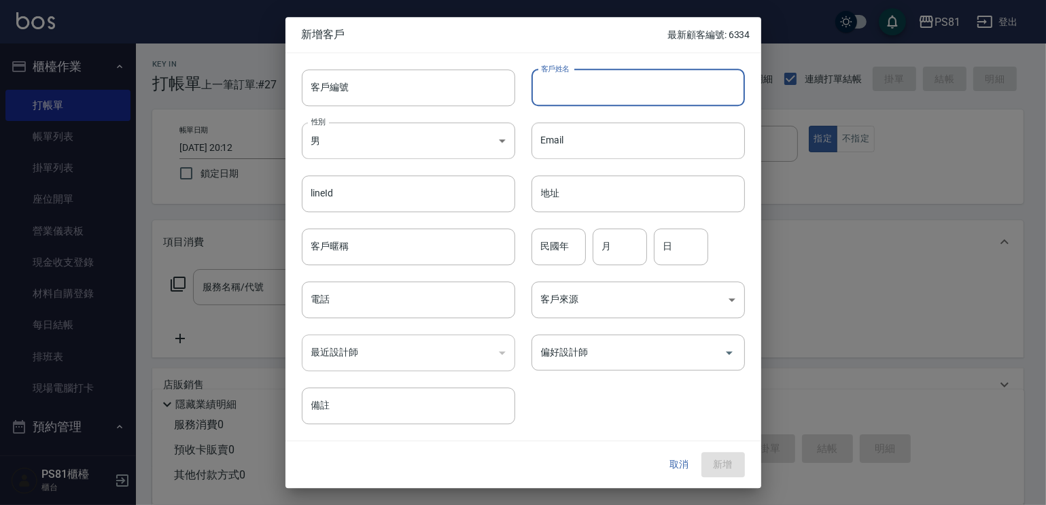
click at [548, 96] on input "客戶姓名" at bounding box center [637, 87] width 213 height 37
type input "吳"
click at [465, 305] on input "電話" at bounding box center [408, 299] width 213 height 37
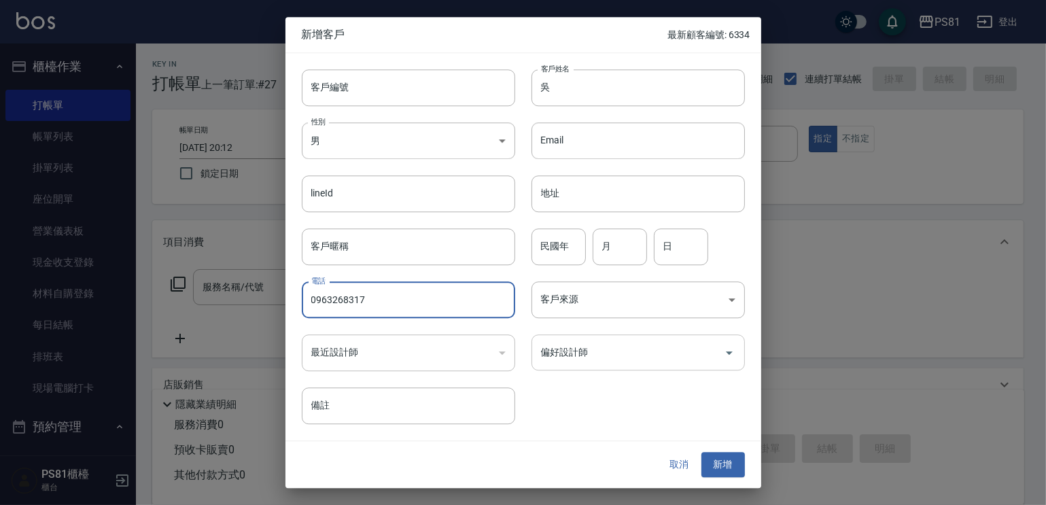
type input "0963268317"
click at [571, 351] on input "偏好設計師" at bounding box center [628, 352] width 181 height 24
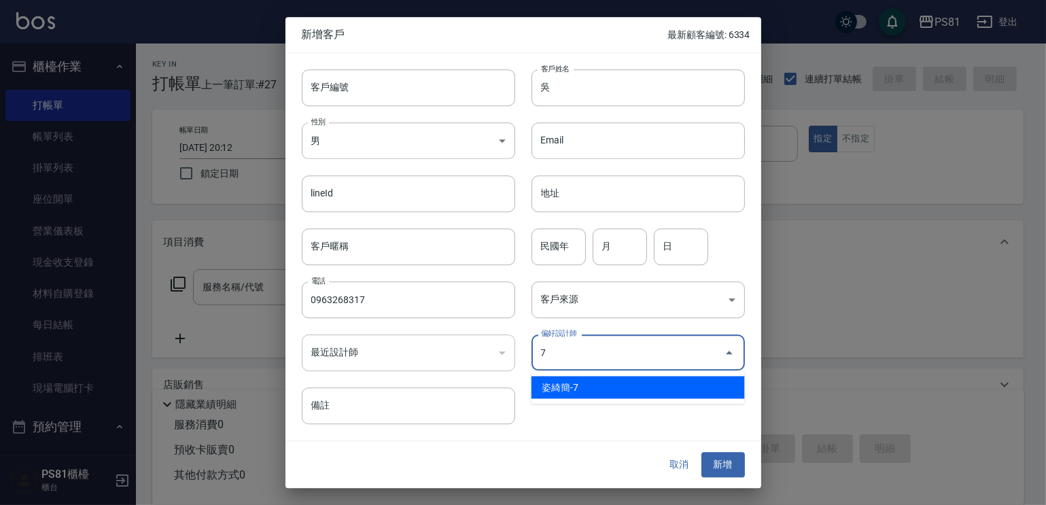
type input "姿綺簡"
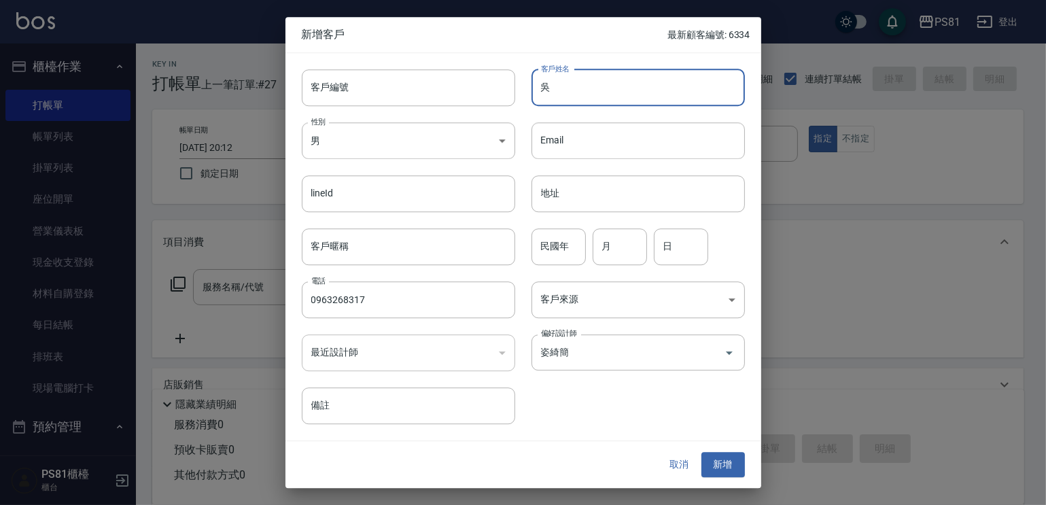
click at [554, 90] on input "吳" at bounding box center [637, 87] width 213 height 37
type input "吳晏萱"
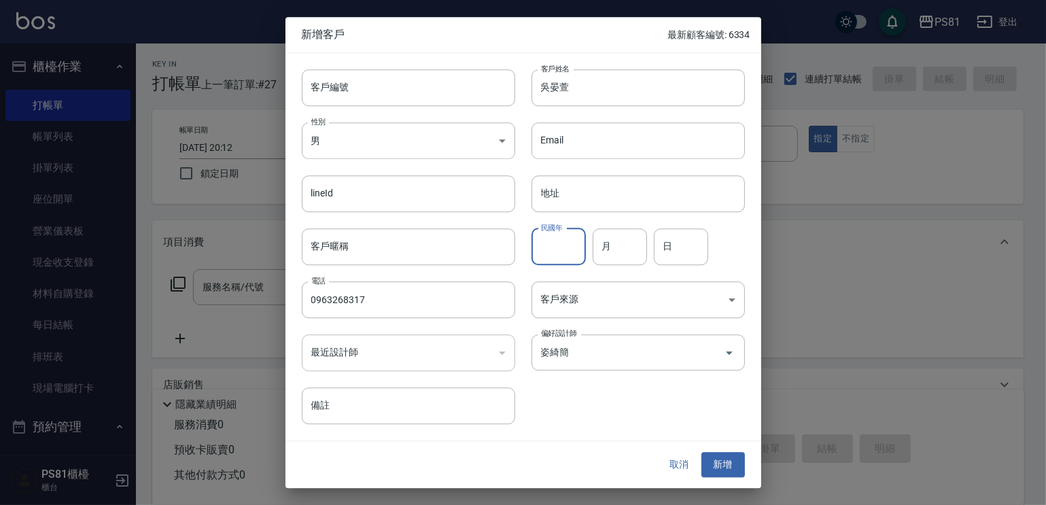
drag, startPoint x: 556, startPoint y: 240, endPoint x: 566, endPoint y: 243, distance: 10.5
click at [557, 240] on input "民國年" at bounding box center [558, 246] width 54 height 37
type input "71"
type input "08"
type input "19"
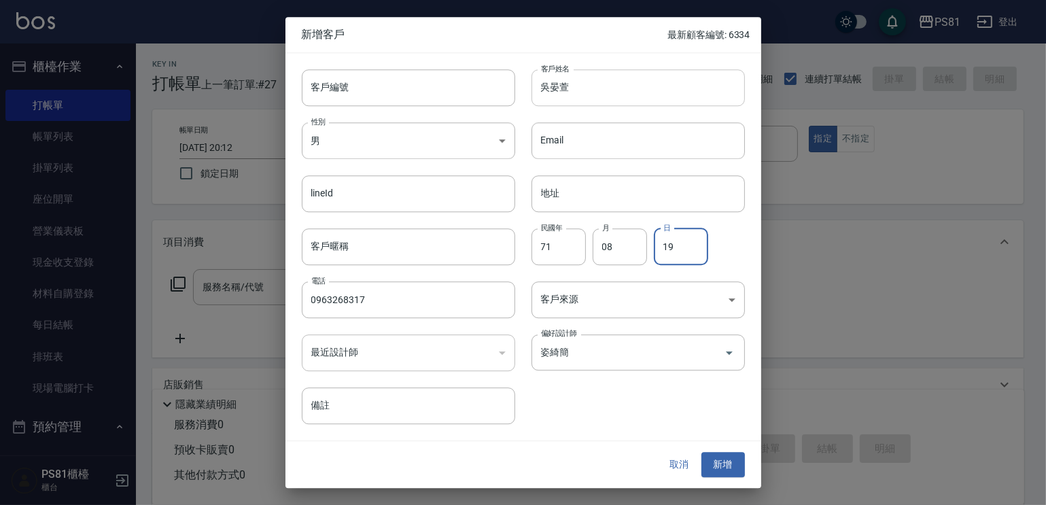
click at [572, 99] on input "吳晏萱" at bounding box center [637, 87] width 213 height 37
click at [728, 470] on button "新增" at bounding box center [722, 465] width 43 height 25
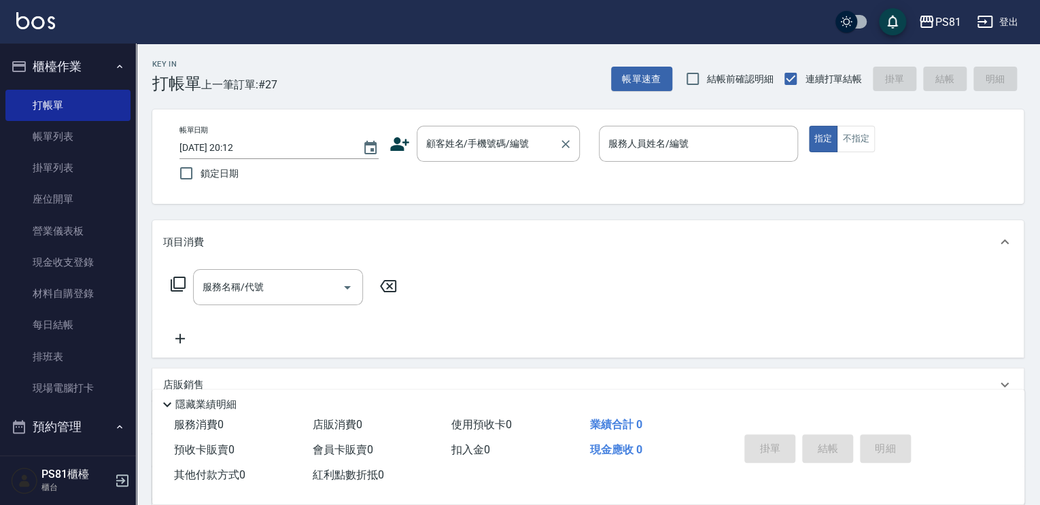
click at [431, 139] on input "顧客姓名/手機號碼/編號" at bounding box center [488, 144] width 130 height 24
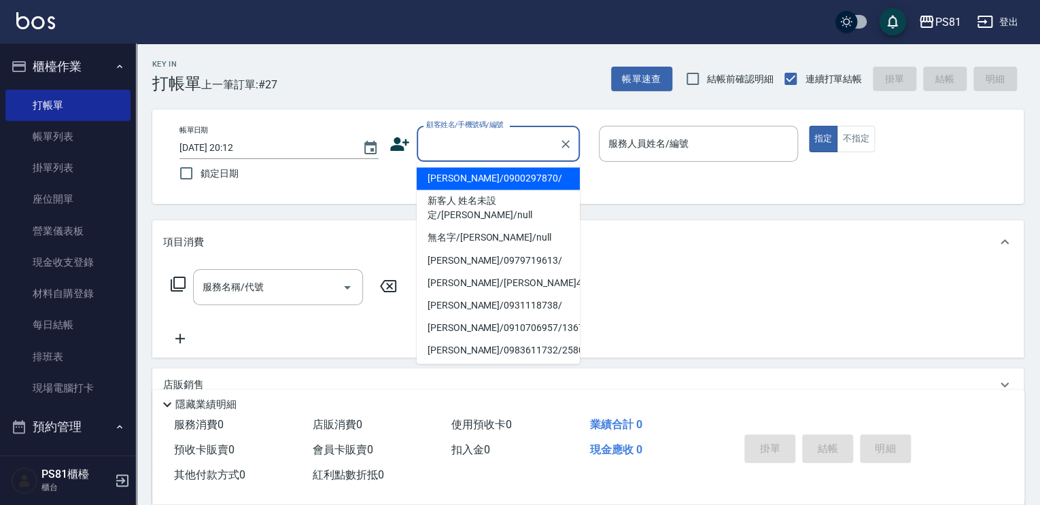
paste input "吳晏萱"
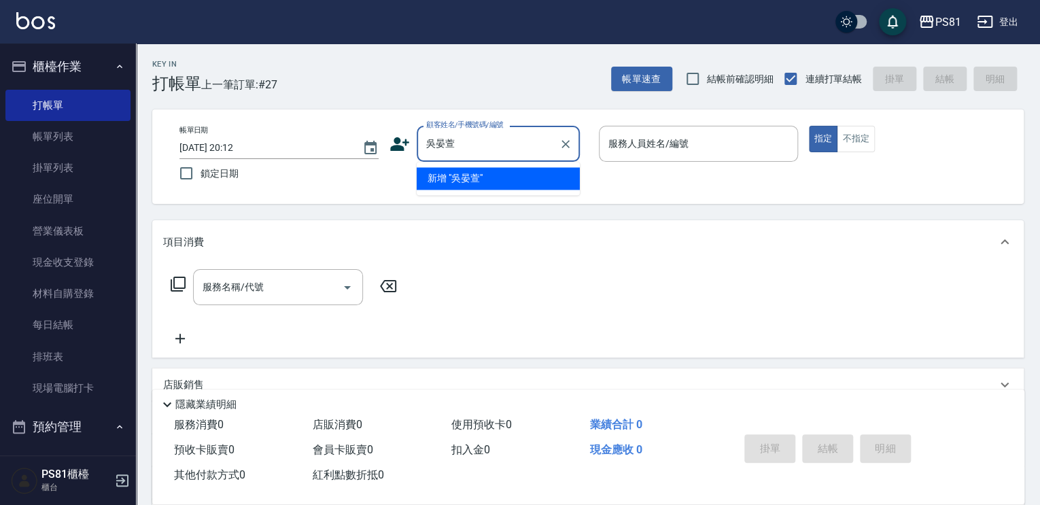
click at [451, 173] on li "新增 "吳晏萱"" at bounding box center [498, 178] width 163 height 22
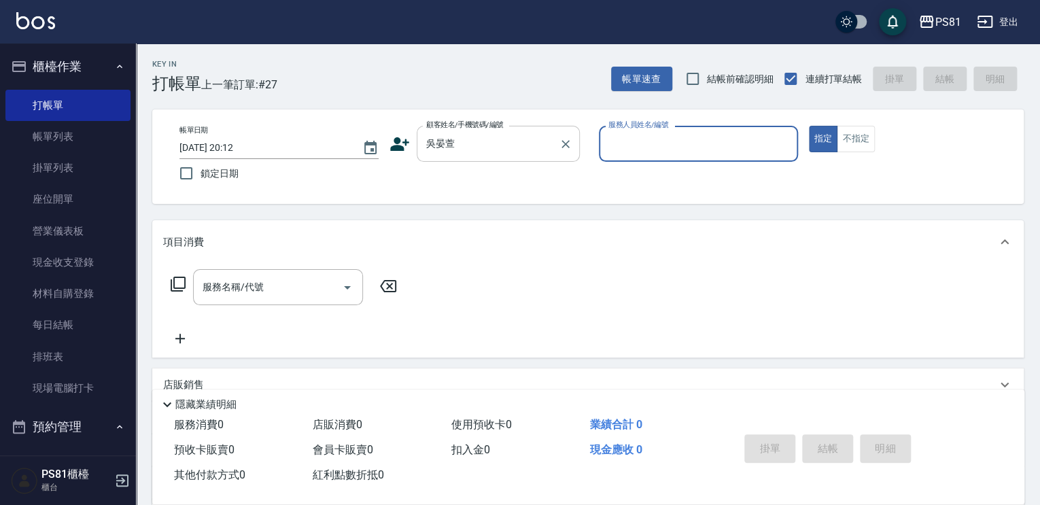
click at [454, 159] on div "[PERSON_NAME]姓名/手機號碼/編號" at bounding box center [498, 144] width 163 height 36
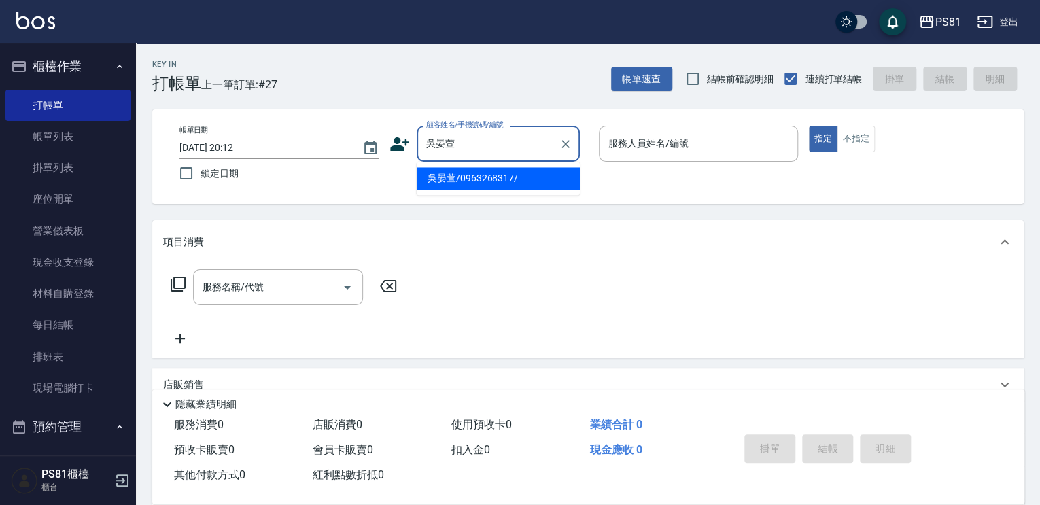
click at [468, 175] on li "吳晏萱/0963268317/" at bounding box center [498, 178] width 163 height 22
type input "吳晏萱/0963268317/"
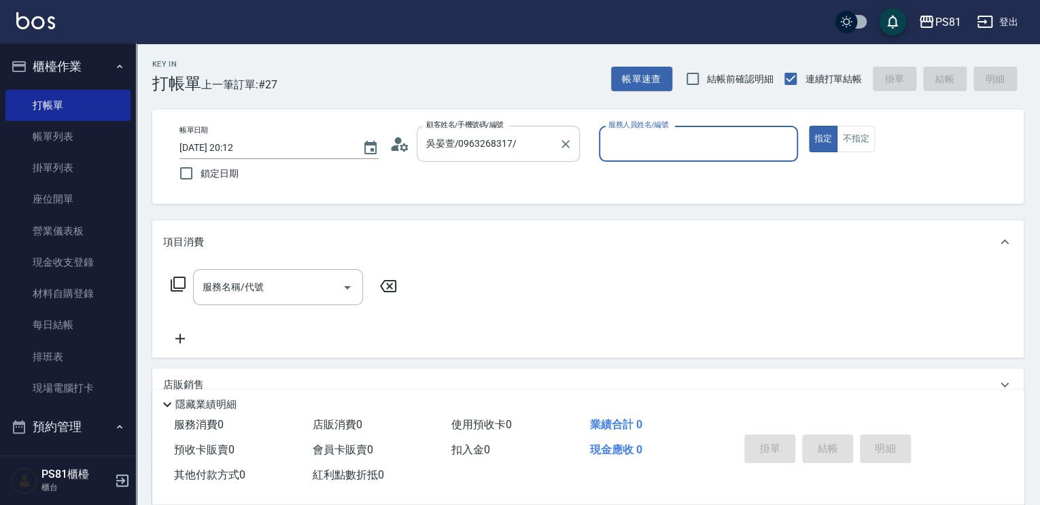
type input "綺綺-7"
drag, startPoint x: 211, startPoint y: 281, endPoint x: 225, endPoint y: 281, distance: 14.3
click at [211, 281] on div "服務名稱/代號 服務名稱/代號" at bounding box center [278, 287] width 170 height 36
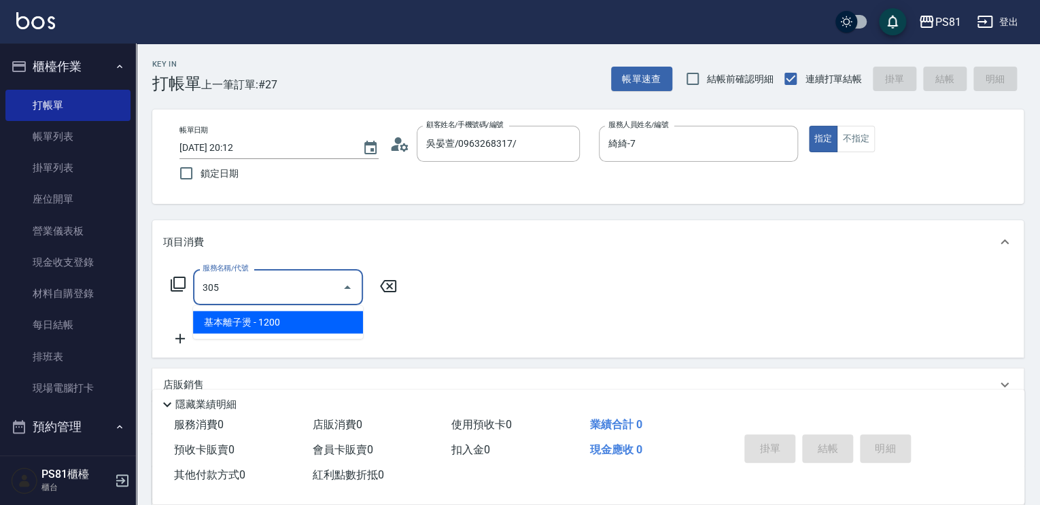
type input "基本離子燙(305)"
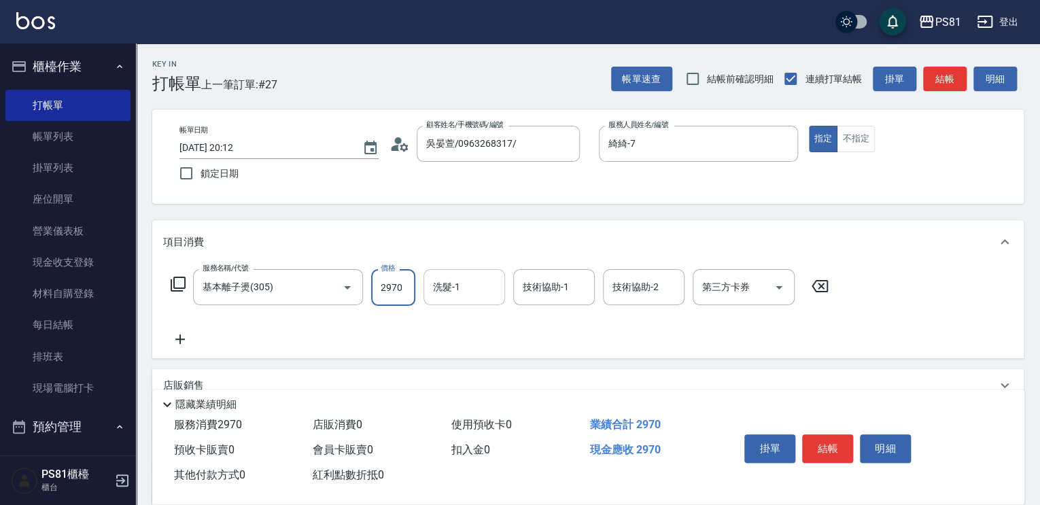
type input "2970"
drag, startPoint x: 478, startPoint y: 290, endPoint x: 501, endPoint y: 294, distance: 22.7
click at [500, 294] on div "洗髮-1" at bounding box center [464, 287] width 82 height 36
type input "[PERSON_NAME]-20"
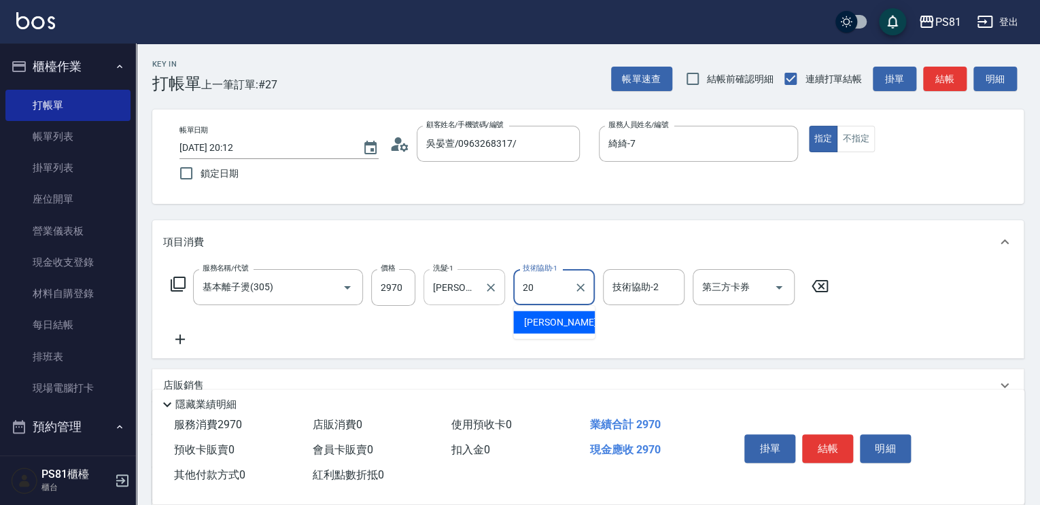
type input "[PERSON_NAME]-20"
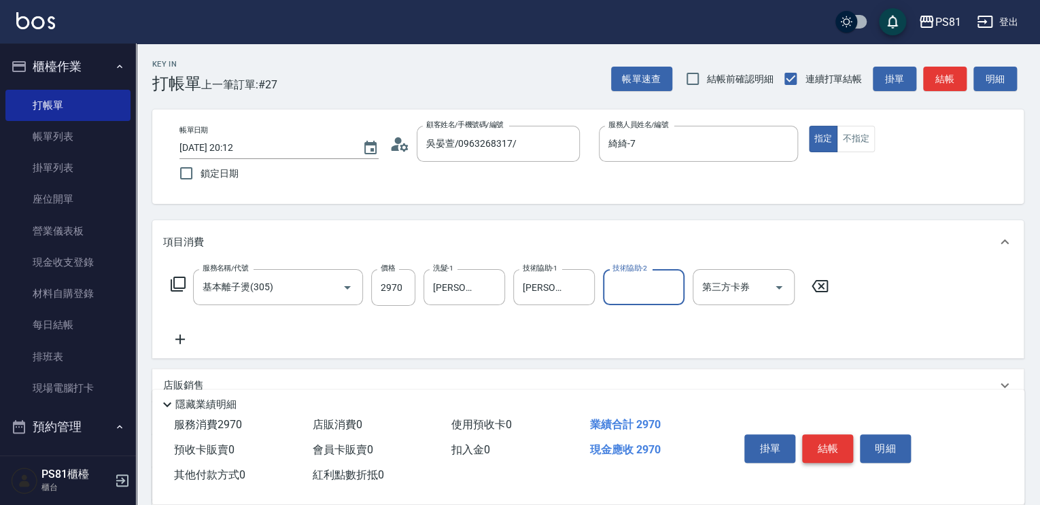
click at [826, 441] on button "結帳" at bounding box center [827, 448] width 51 height 29
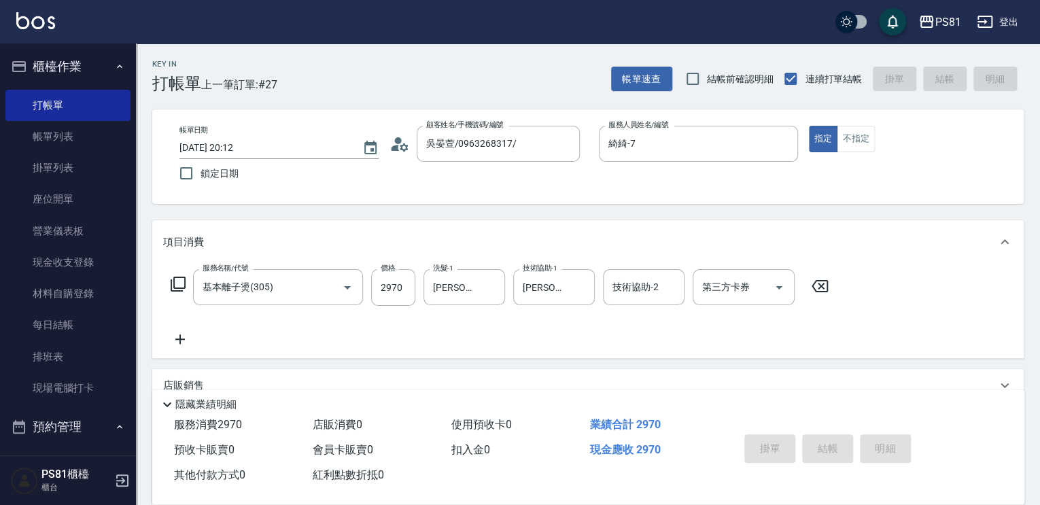
type input "[DATE] 20:23"
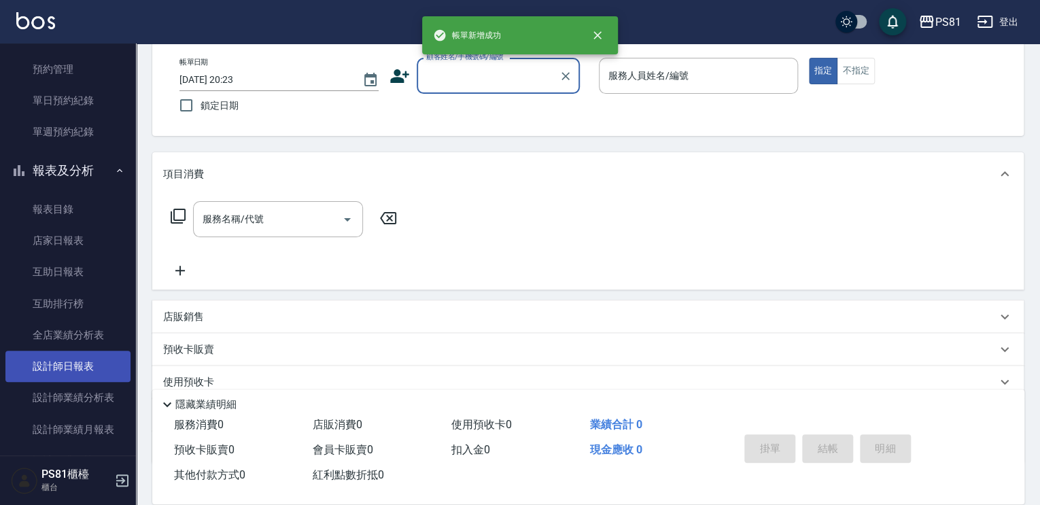
scroll to position [408, 0]
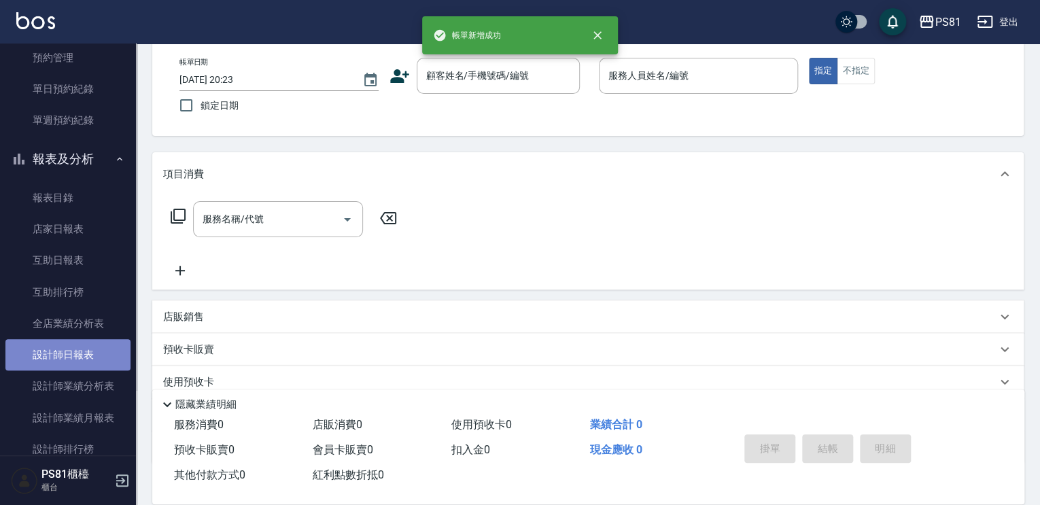
click at [98, 340] on link "設計師日報表" at bounding box center [67, 354] width 125 height 31
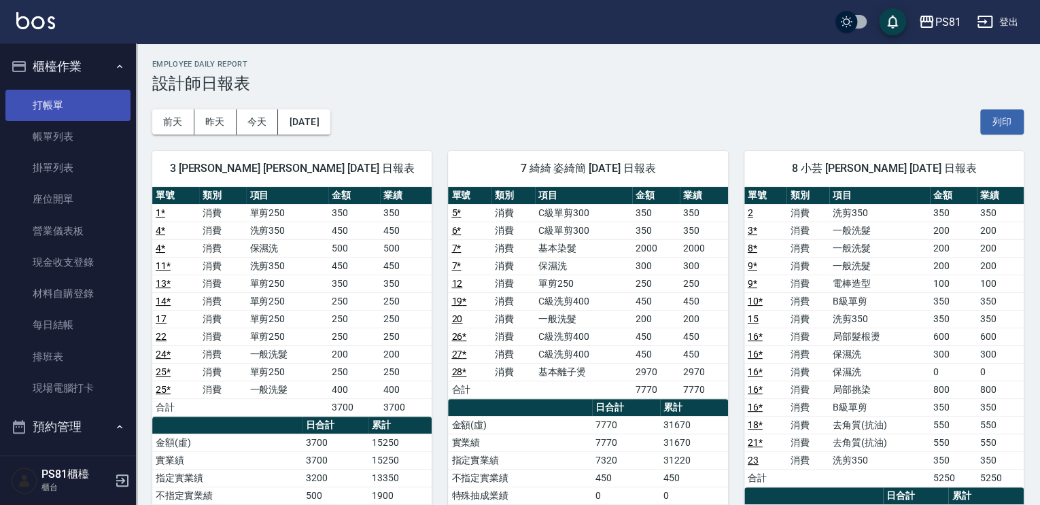
click at [88, 99] on link "打帳單" at bounding box center [67, 105] width 125 height 31
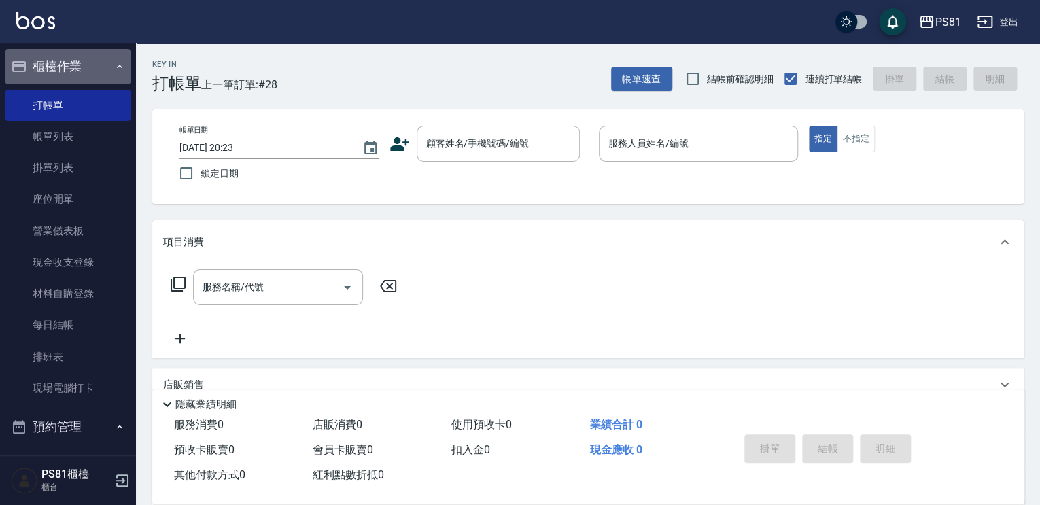
click at [118, 73] on button "櫃檯作業" at bounding box center [67, 66] width 125 height 35
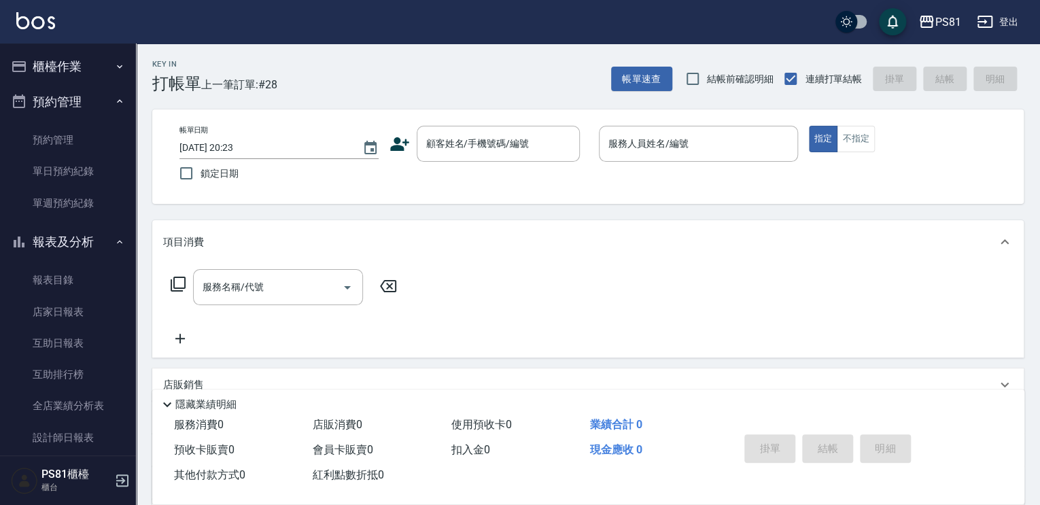
click at [92, 92] on button "預約管理" at bounding box center [67, 101] width 125 height 35
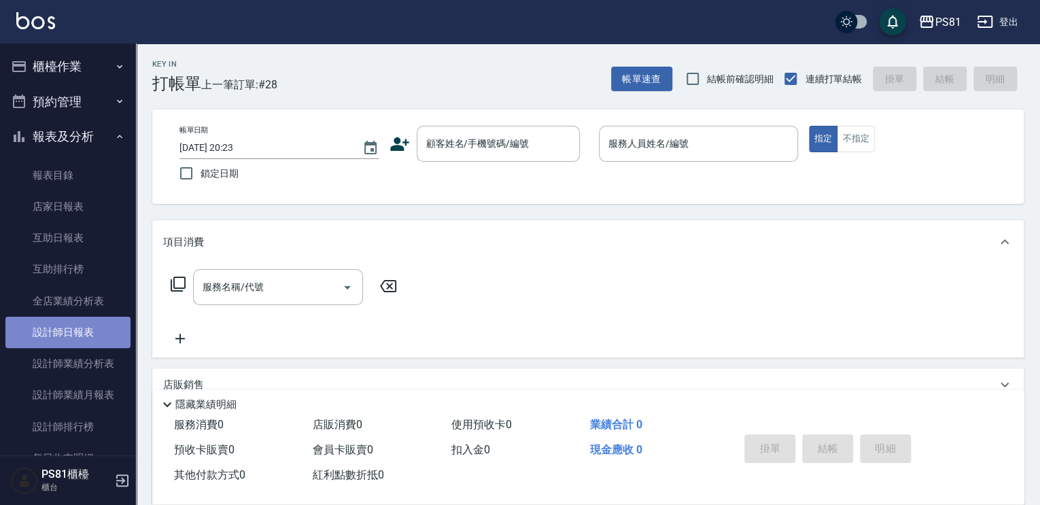
click at [103, 330] on link "設計師日報表" at bounding box center [67, 332] width 125 height 31
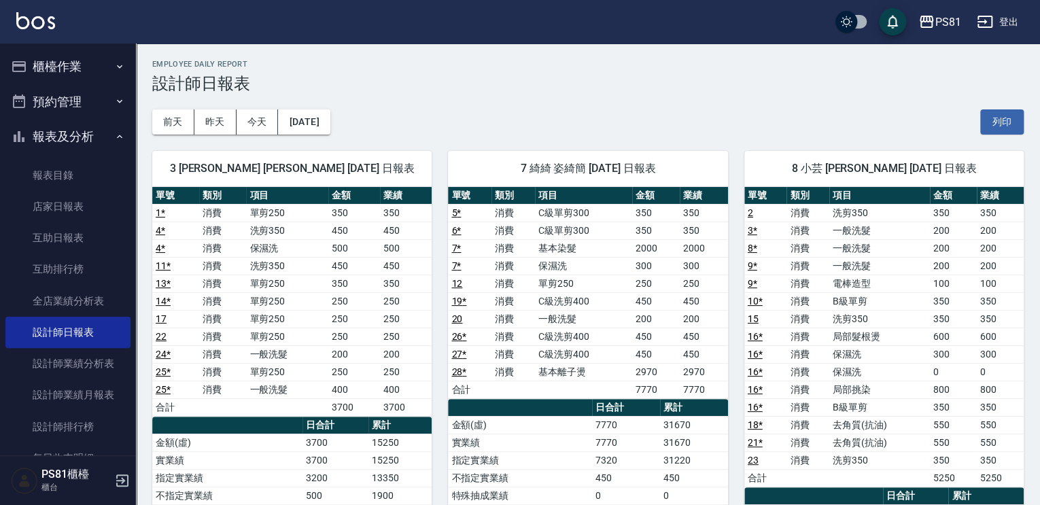
click at [79, 143] on button "報表及分析" at bounding box center [67, 136] width 125 height 35
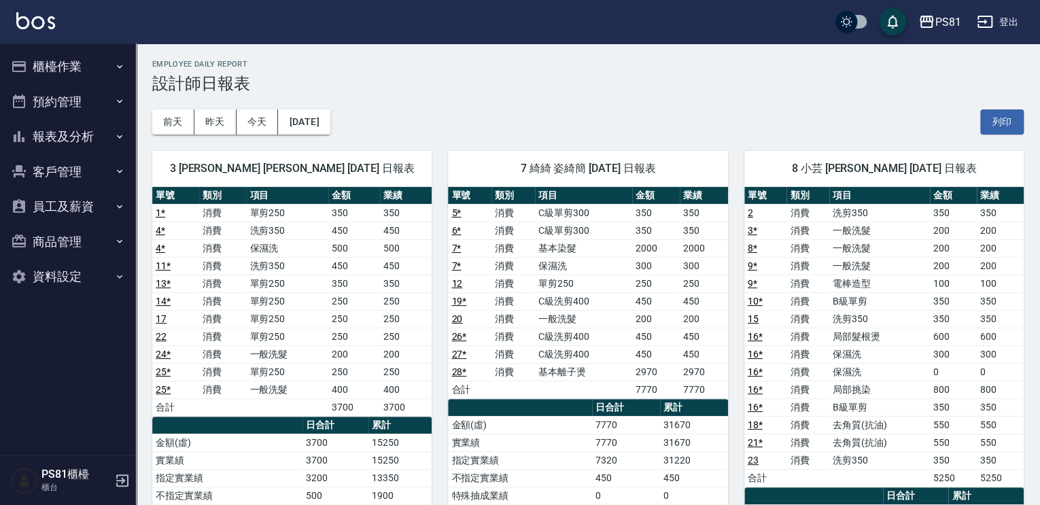
click at [87, 65] on button "櫃檯作業" at bounding box center [67, 66] width 125 height 35
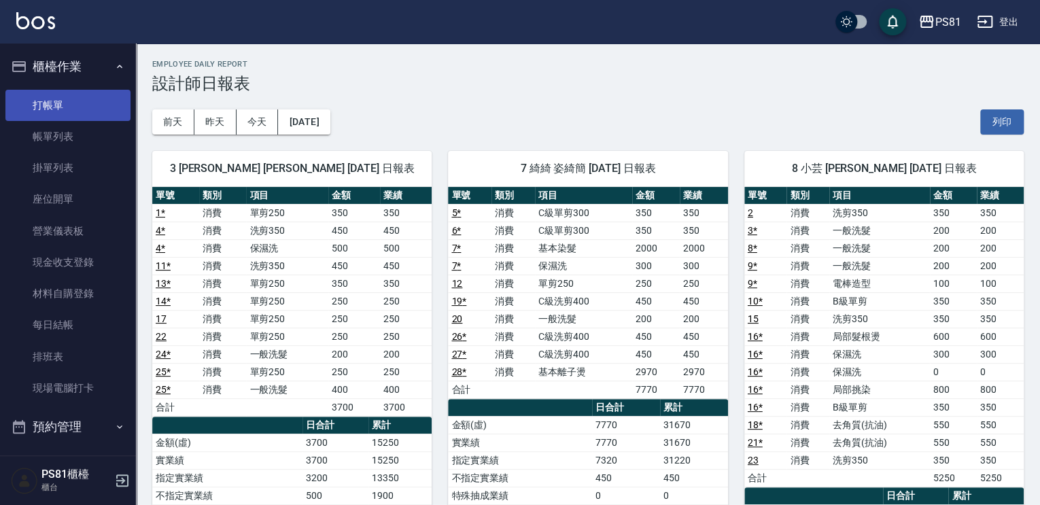
click at [82, 96] on link "打帳單" at bounding box center [67, 105] width 125 height 31
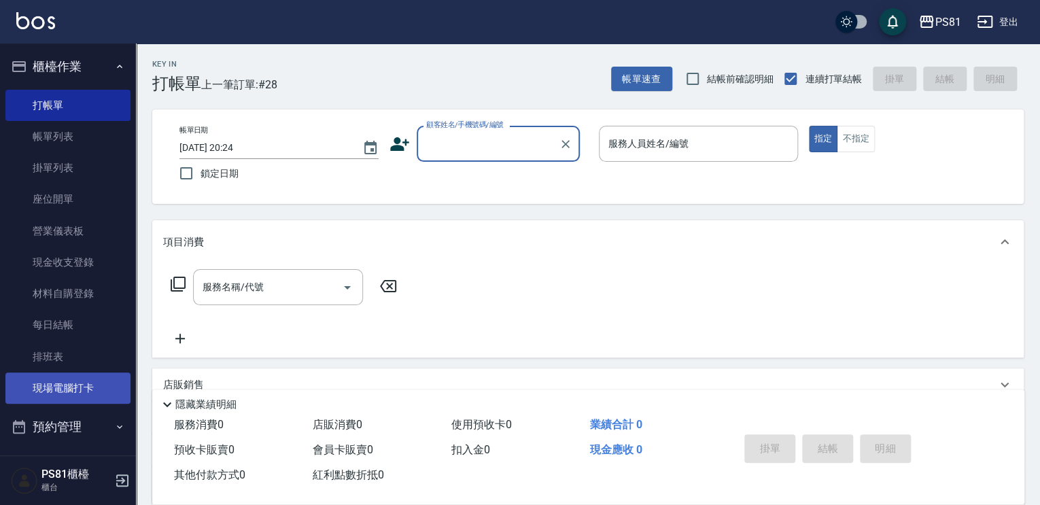
click at [78, 387] on link "現場電腦打卡" at bounding box center [67, 387] width 125 height 31
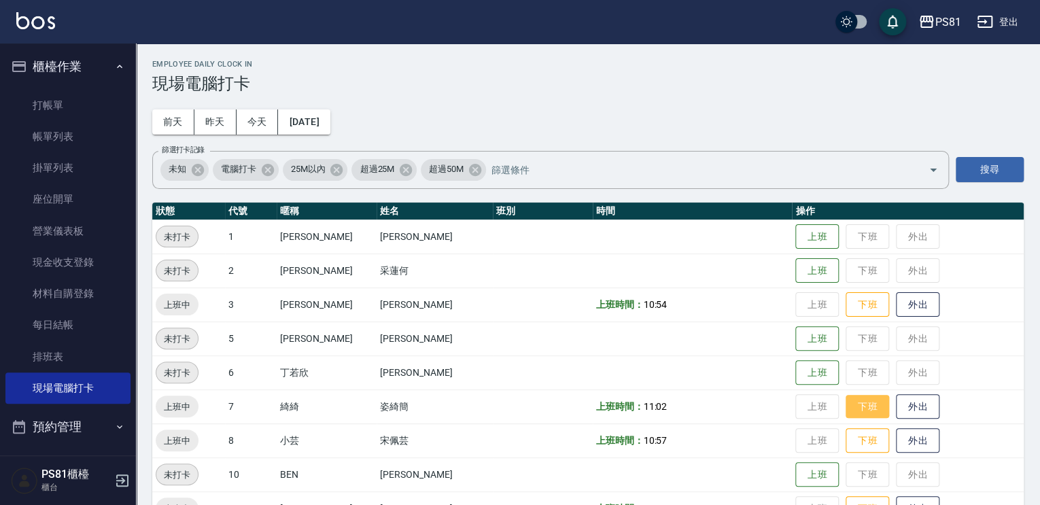
click at [845, 398] on button "下班" at bounding box center [866, 407] width 43 height 24
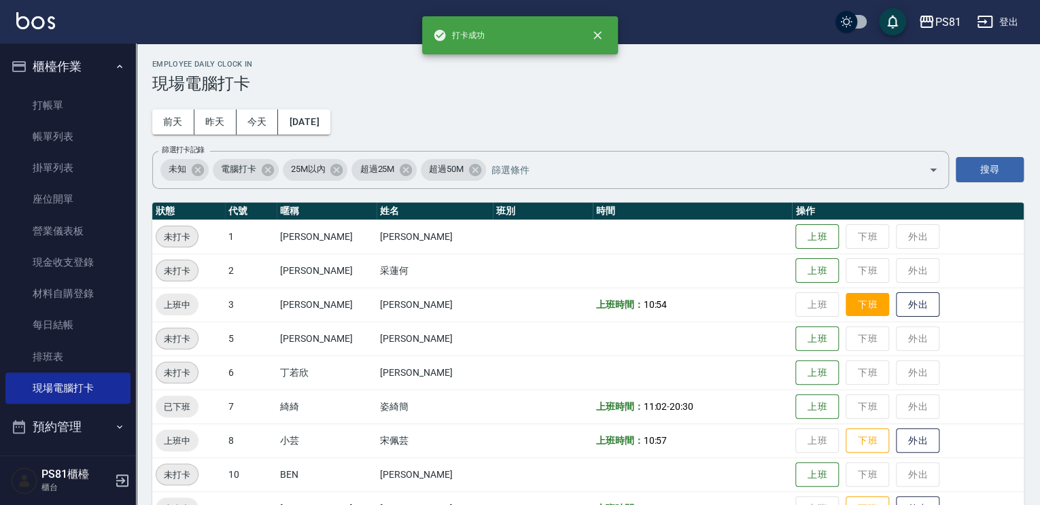
click at [845, 300] on button "下班" at bounding box center [866, 305] width 43 height 24
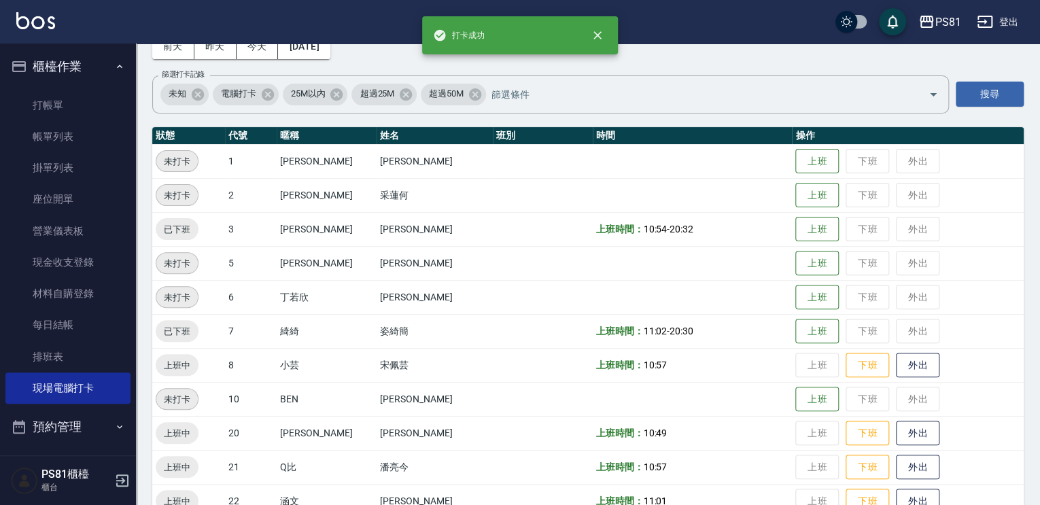
scroll to position [204, 0]
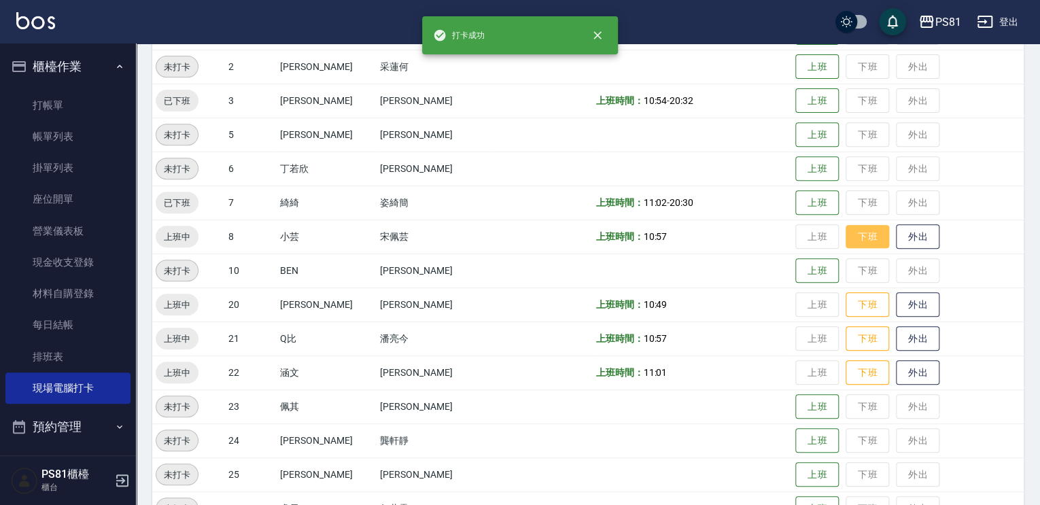
click at [845, 237] on button "下班" at bounding box center [866, 237] width 43 height 24
click at [849, 300] on button "下班" at bounding box center [866, 305] width 43 height 24
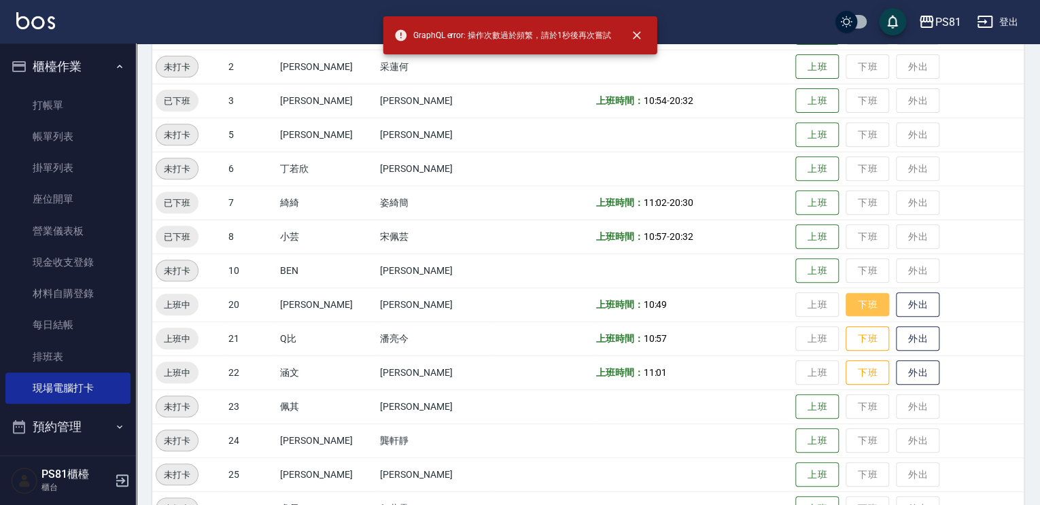
click at [858, 306] on button "下班" at bounding box center [866, 305] width 43 height 24
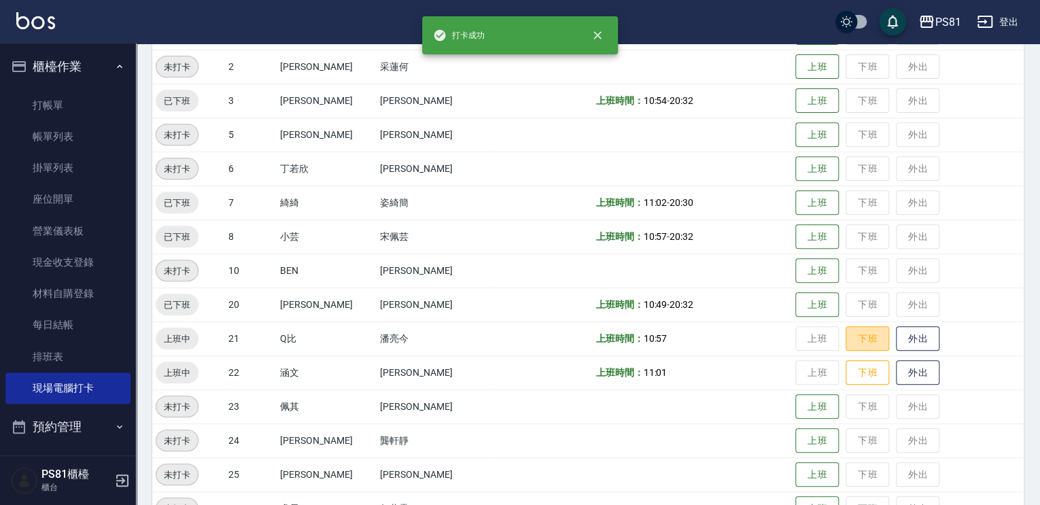
drag, startPoint x: 851, startPoint y: 330, endPoint x: 845, endPoint y: 350, distance: 20.4
click at [851, 331] on button "下班" at bounding box center [866, 338] width 43 height 25
click at [845, 367] on button "下班" at bounding box center [866, 373] width 43 height 24
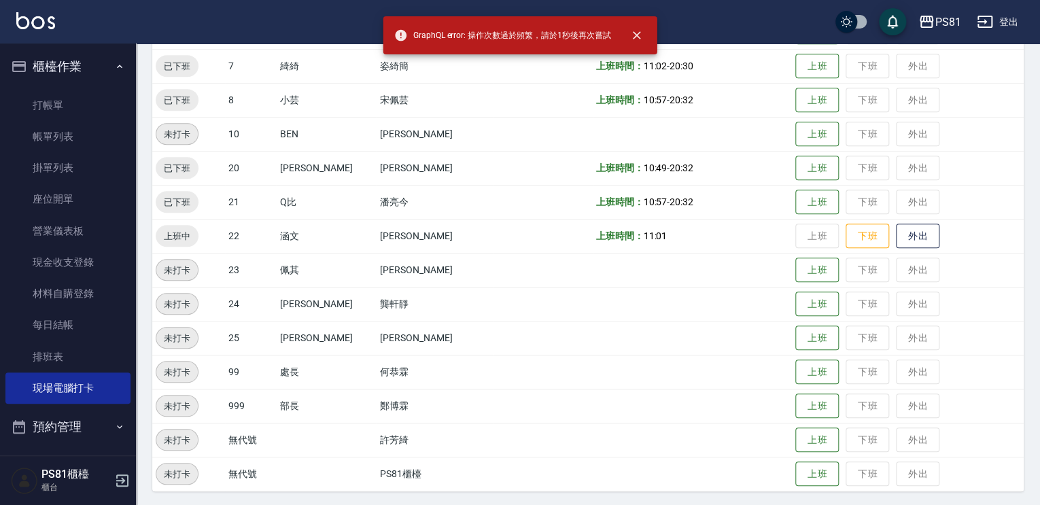
scroll to position [342, 0]
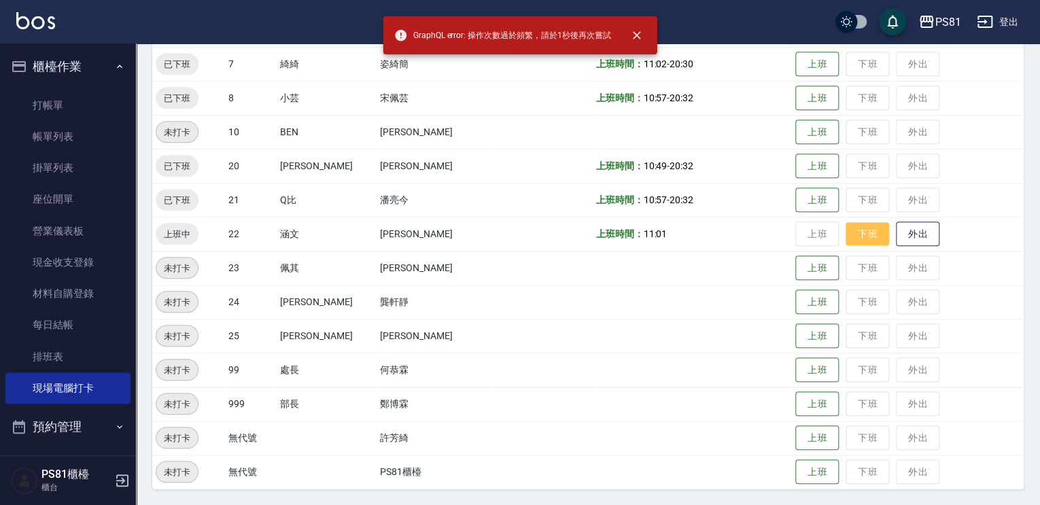
click at [845, 236] on button "下班" at bounding box center [866, 234] width 43 height 24
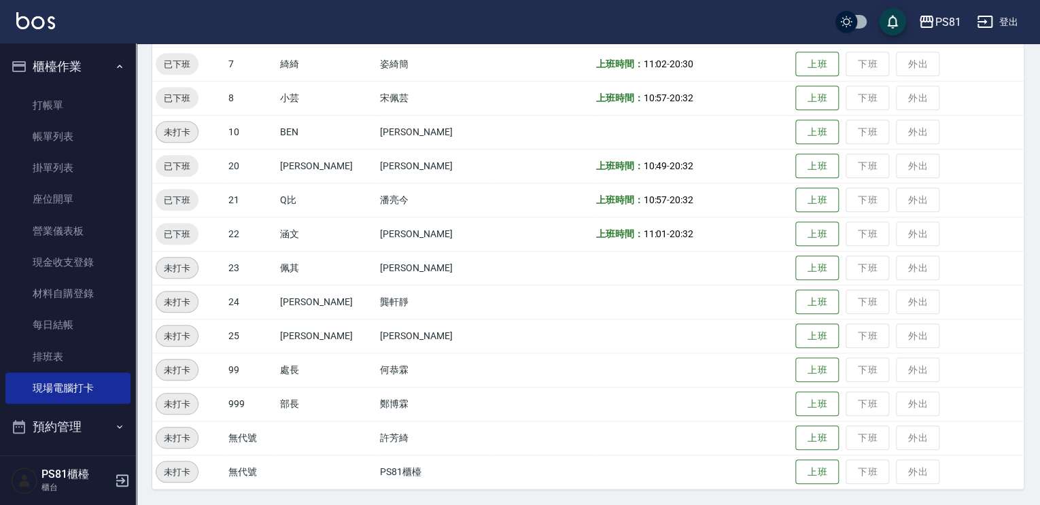
click at [542, 292] on td at bounding box center [543, 302] width 100 height 34
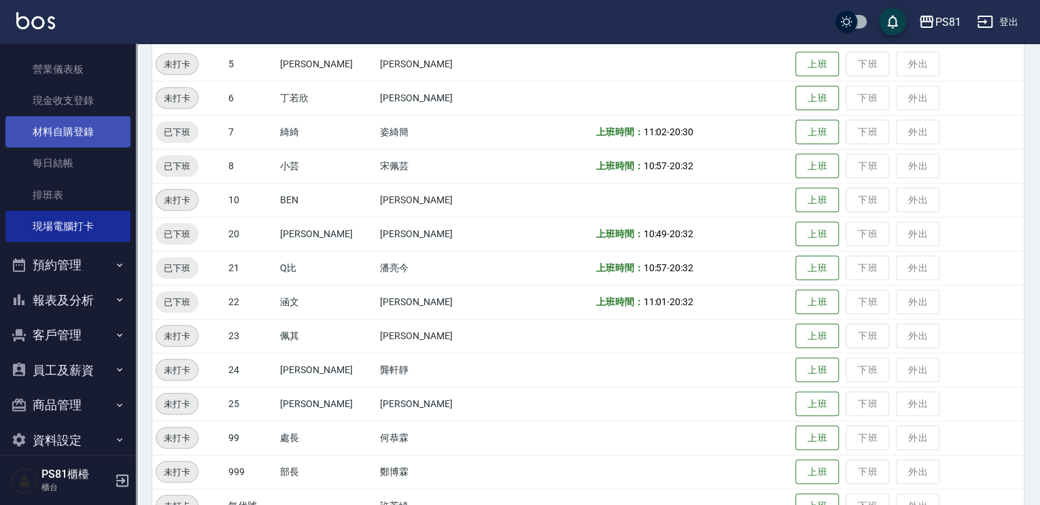
scroll to position [179, 0]
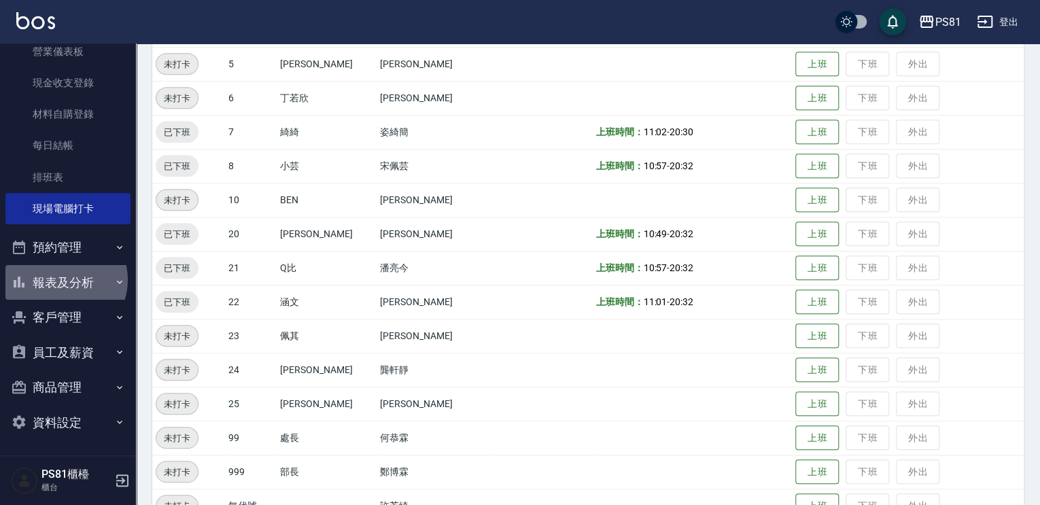
click at [63, 279] on button "報表及分析" at bounding box center [67, 282] width 125 height 35
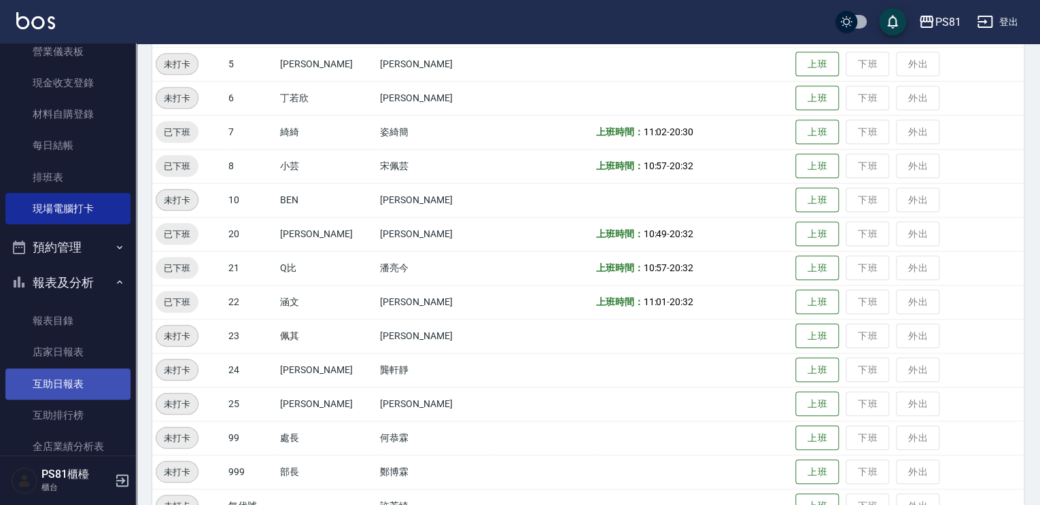
click at [86, 381] on link "互助日報表" at bounding box center [67, 383] width 125 height 31
